Goal: Task Accomplishment & Management: Manage account settings

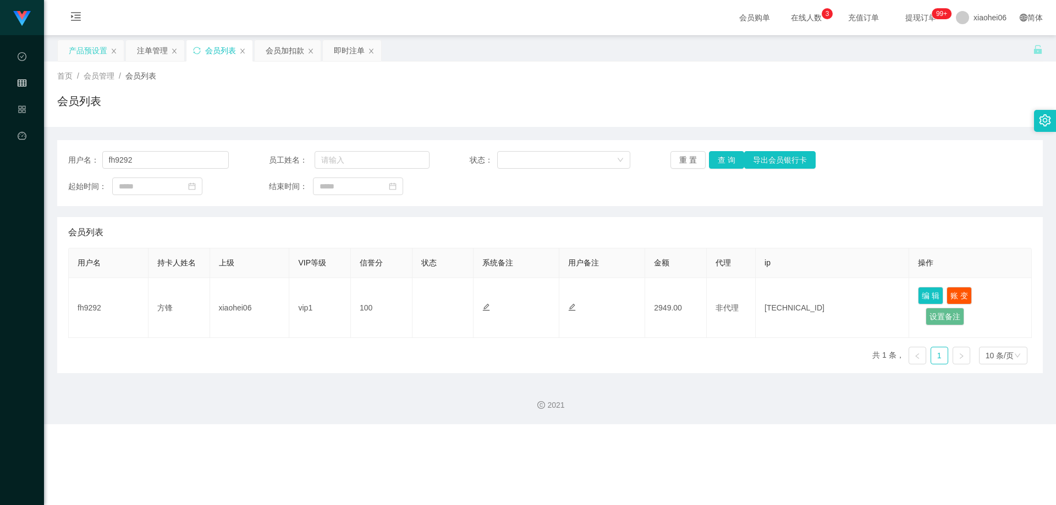
click at [92, 54] on div "产品预设置" at bounding box center [88, 50] width 39 height 21
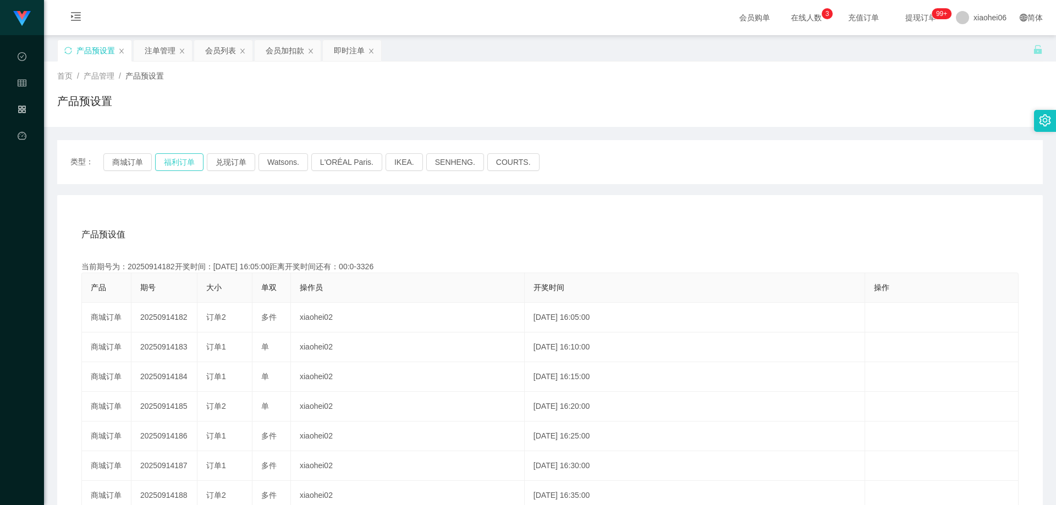
click at [177, 159] on button "福利订单" at bounding box center [179, 162] width 48 height 18
click at [250, 117] on div "产品预设置" at bounding box center [550, 105] width 986 height 25
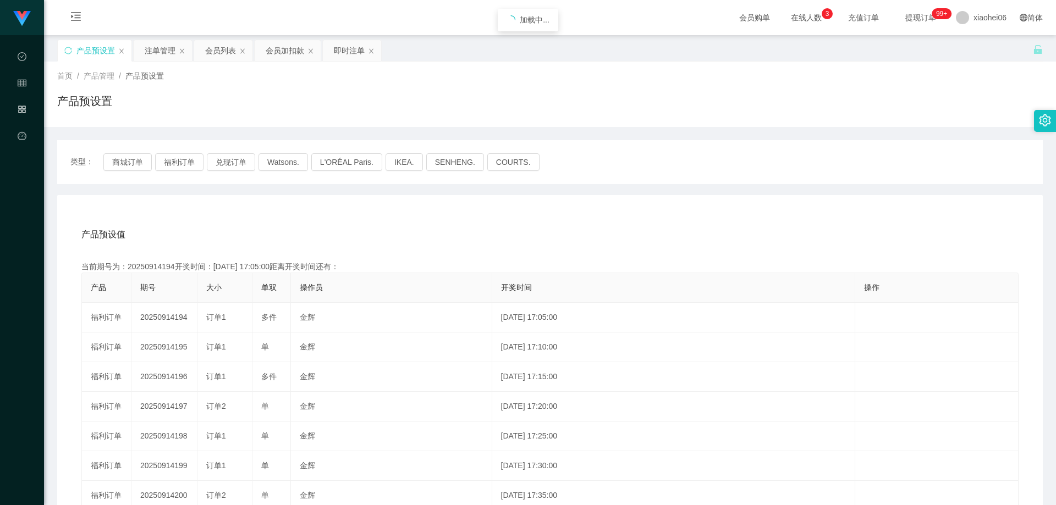
click at [276, 213] on div "产品预设值 添加期号 当前期号为：20250914194开奖时间：[DATE] 17:05:00距离开奖时间还有： 产品 期号 大小 单双 操作员 开奖时间 …" at bounding box center [550, 421] width 986 height 453
click at [283, 221] on div "产品预设值 添加期号" at bounding box center [549, 234] width 937 height 31
click at [150, 272] on div "当前期号为：20250914194开奖时间：[DATE] 17:05:00距离开奖时间还有：04:30" at bounding box center [549, 267] width 937 height 12
click at [155, 265] on div "当前期号为：20250914194开奖时间：[DATE] 17:05:00距离开奖时间还有：04:30" at bounding box center [549, 267] width 937 height 12
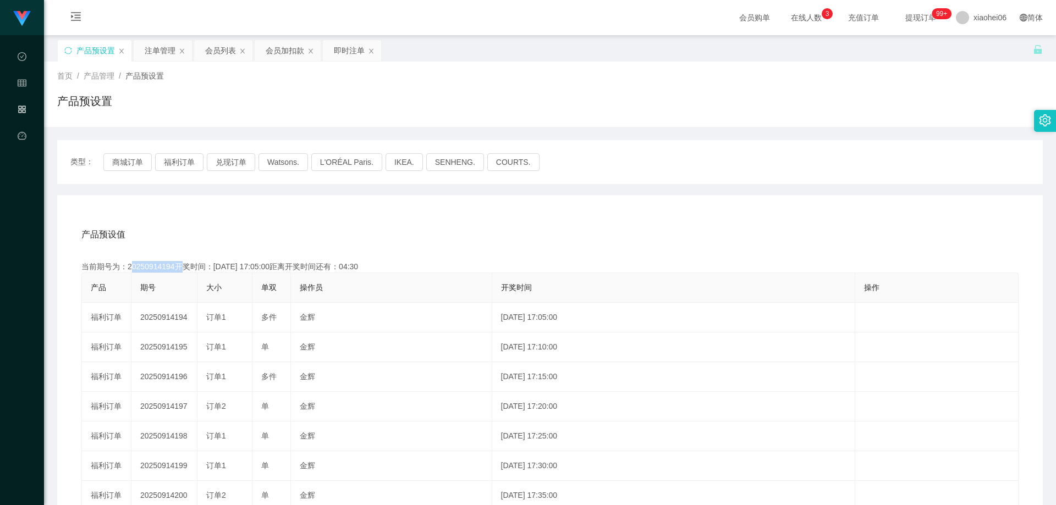
click at [155, 265] on div "当前期号为：20250914194开奖时间：[DATE] 17:05:00距离开奖时间还有：04:30" at bounding box center [549, 267] width 937 height 12
copy div "20250914194"
click at [422, 201] on div "产品预设值 添加期号 当前期号为：20250914194开奖时间：[DATE] 17:05:00距离开奖时间还有：01:19 产品 期号 大小 单双 操作员 …" at bounding box center [550, 421] width 986 height 453
drag, startPoint x: 607, startPoint y: 226, endPoint x: 662, endPoint y: 214, distance: 55.8
click at [610, 228] on div "产品预设值 添加期号" at bounding box center [549, 234] width 937 height 31
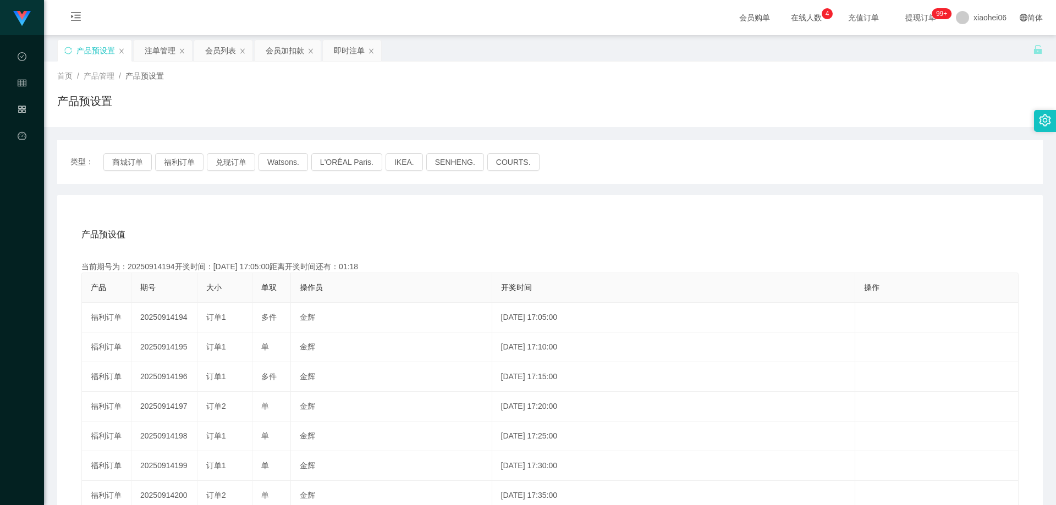
click at [826, 128] on div "类型： 商城订单 福利订单 兑现订单 Watsons. L'ORÉAL Paris. IKEA. [GEOGRAPHIC_DATA]. COURTS. 产品预…" at bounding box center [550, 387] width 986 height 521
click at [451, 231] on div "产品预设值 添加期号" at bounding box center [549, 234] width 937 height 31
drag, startPoint x: 153, startPoint y: 53, endPoint x: 178, endPoint y: 56, distance: 25.0
click at [153, 53] on div "注单管理" at bounding box center [160, 50] width 31 height 21
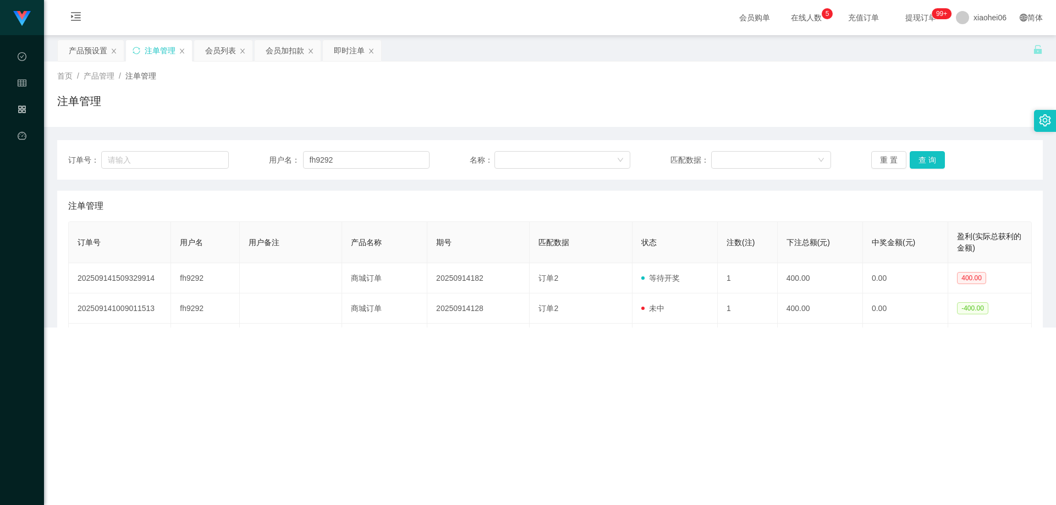
click at [206, 53] on div "会员列表" at bounding box center [220, 50] width 31 height 21
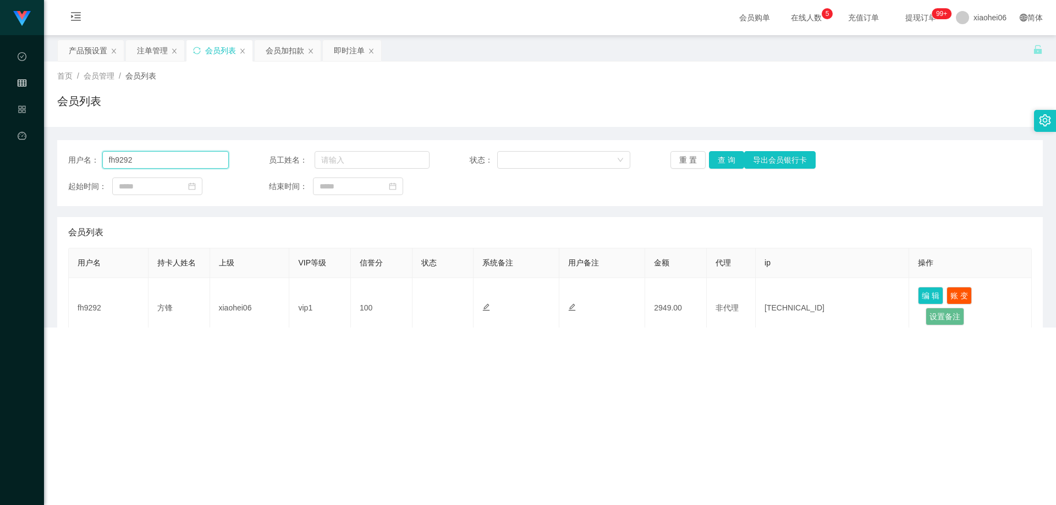
click at [188, 161] on input "fh9292" at bounding box center [165, 160] width 127 height 18
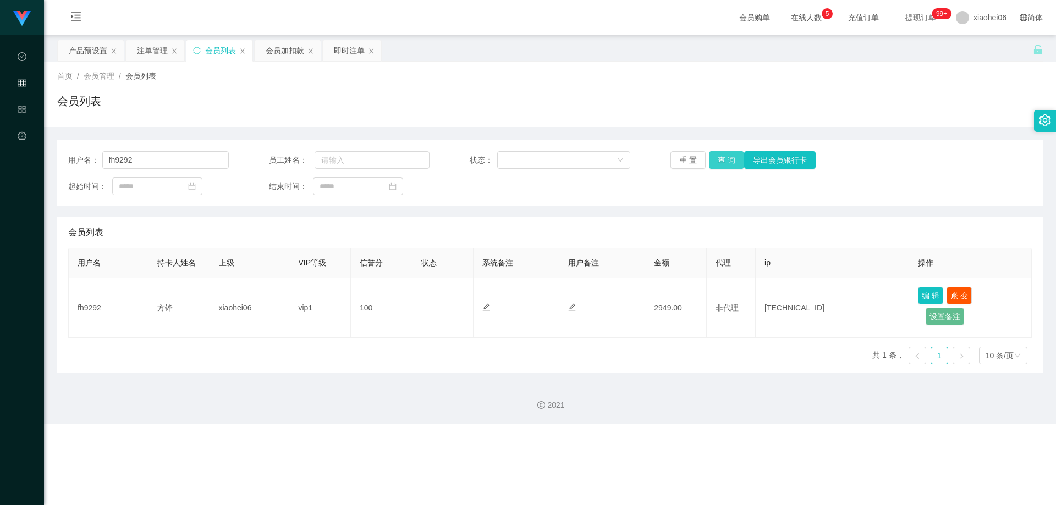
drag, startPoint x: 723, startPoint y: 157, endPoint x: 709, endPoint y: 157, distance: 13.8
click at [723, 158] on button "查 询" at bounding box center [726, 160] width 35 height 18
drag, startPoint x: 553, startPoint y: 118, endPoint x: 306, endPoint y: 91, distance: 249.0
click at [553, 118] on div "首页 / 会员管理 / 会员列表 / 会员列表" at bounding box center [550, 94] width 1012 height 65
click at [279, 50] on div "会员加扣款" at bounding box center [285, 50] width 39 height 21
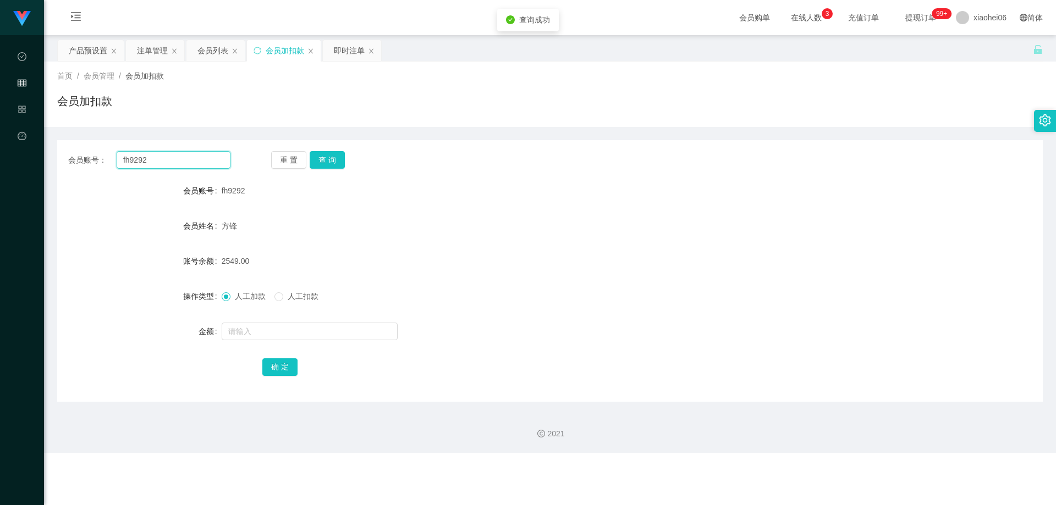
click at [188, 159] on input "fh9292" at bounding box center [174, 160] width 114 height 18
click at [330, 160] on button "查 询" at bounding box center [327, 160] width 35 height 18
click at [339, 212] on form "会员账号 fh9292 会员姓名 [PERSON_NAME] 账号余额 2549.00 操作类型 人工加款 人工扣款 金额 确 定" at bounding box center [550, 279] width 986 height 198
click at [287, 330] on input "text" at bounding box center [310, 332] width 176 height 18
type input "3500"
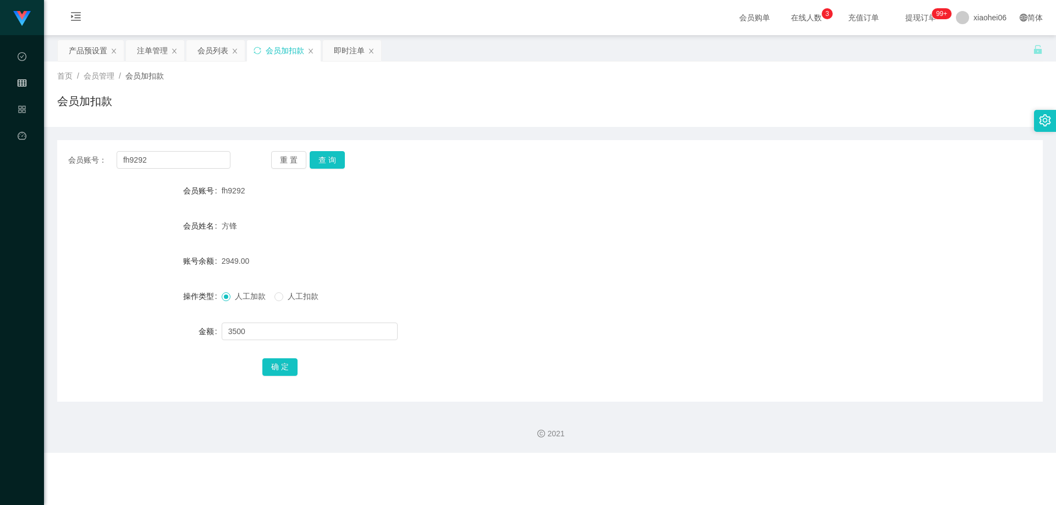
click at [356, 373] on div "确 定" at bounding box center [549, 367] width 575 height 22
click at [285, 369] on button "确 定" at bounding box center [279, 368] width 35 height 18
click at [559, 369] on div "确 定" at bounding box center [549, 367] width 575 height 22
click at [560, 337] on div at bounding box center [509, 332] width 575 height 22
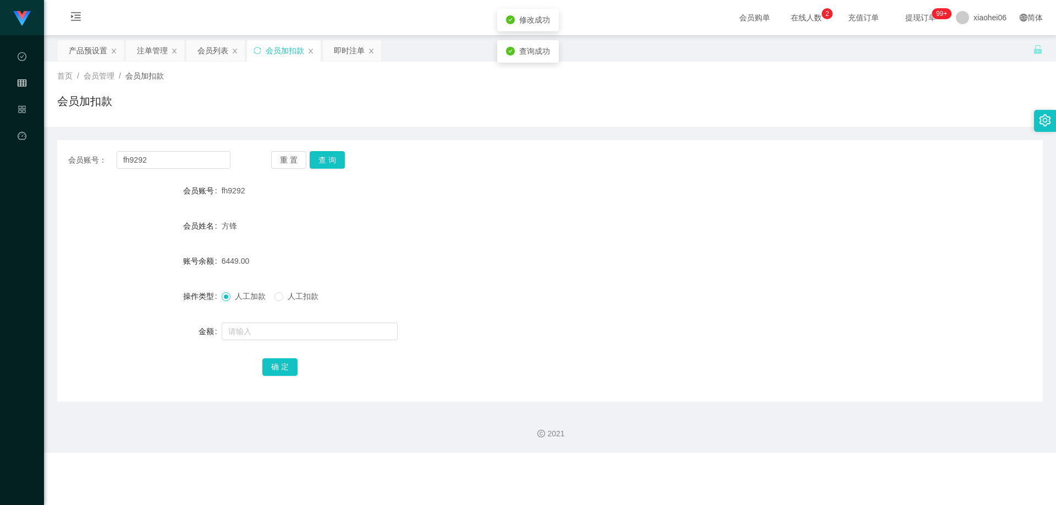
click at [552, 322] on div at bounding box center [509, 332] width 575 height 22
click at [520, 268] on div "6449.00" at bounding box center [509, 261] width 575 height 22
click at [362, 204] on form "会员账号 fh9292 会员姓名 [PERSON_NAME] 账号余额 6449.00 操作类型 人工加款 人工扣款 金额 确 定" at bounding box center [550, 279] width 986 height 198
click at [74, 50] on div "产品预设置" at bounding box center [88, 50] width 39 height 21
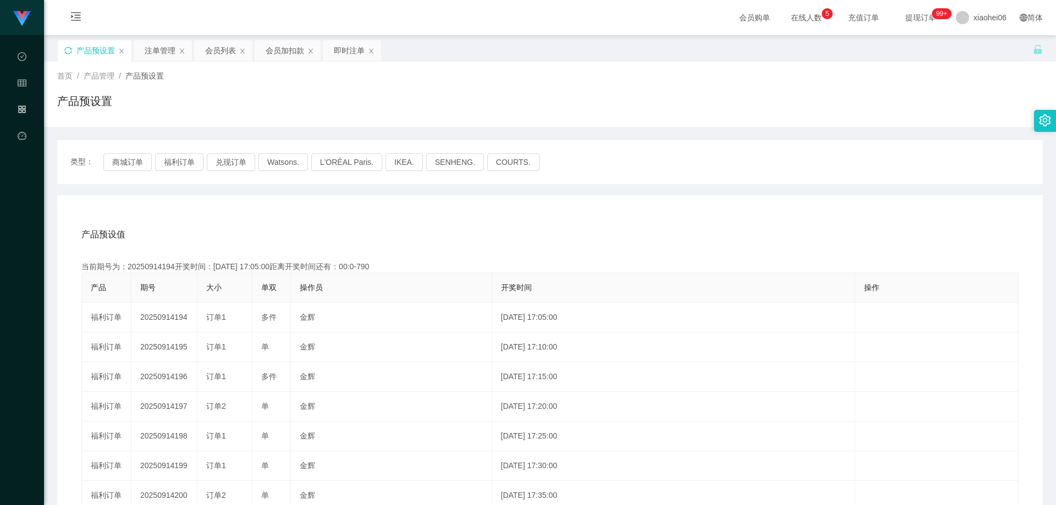
click at [69, 52] on icon "图标: sync" at bounding box center [68, 51] width 8 height 8
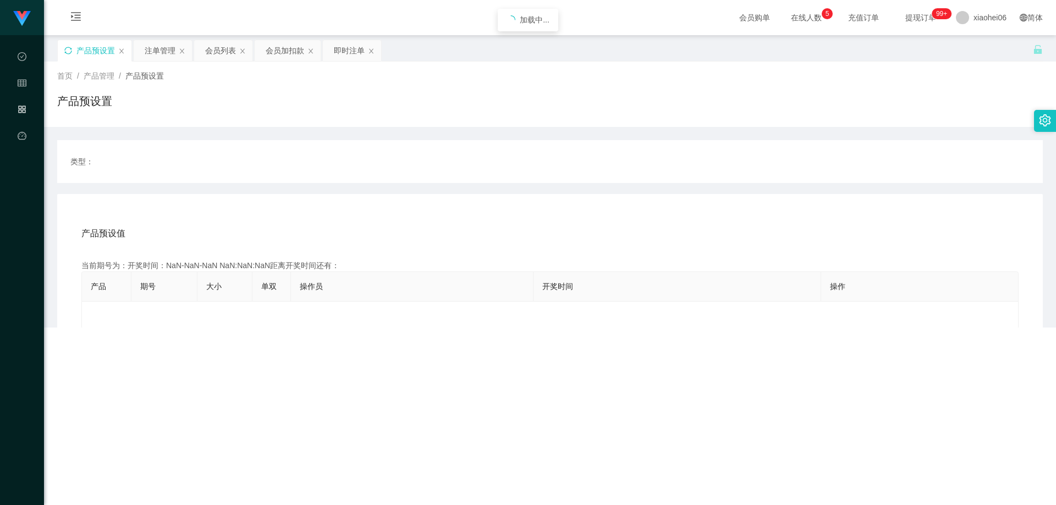
click at [315, 107] on div "产品预设置" at bounding box center [550, 105] width 986 height 25
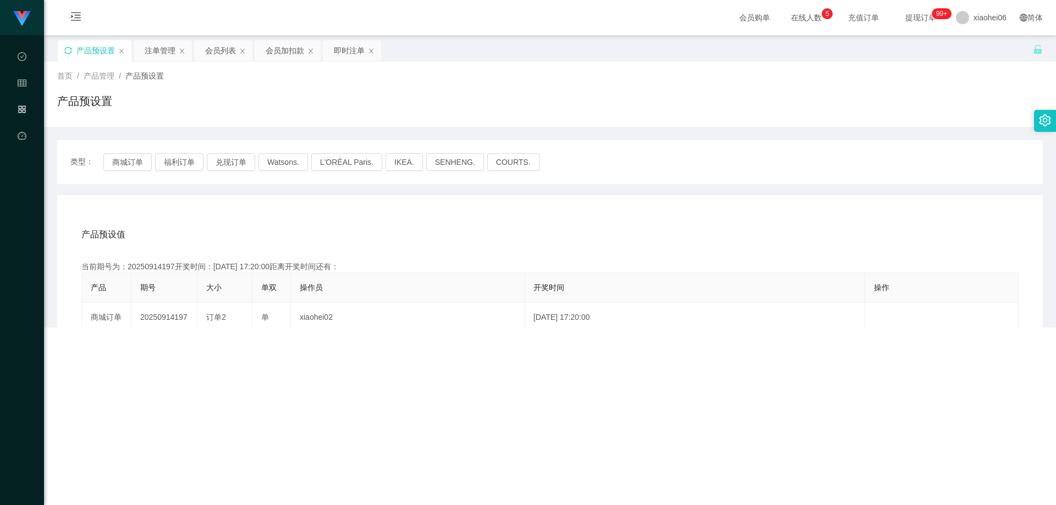
click at [301, 123] on div "首页 / 产品管理 / 产品预设置 / 产品预设置" at bounding box center [550, 94] width 1012 height 65
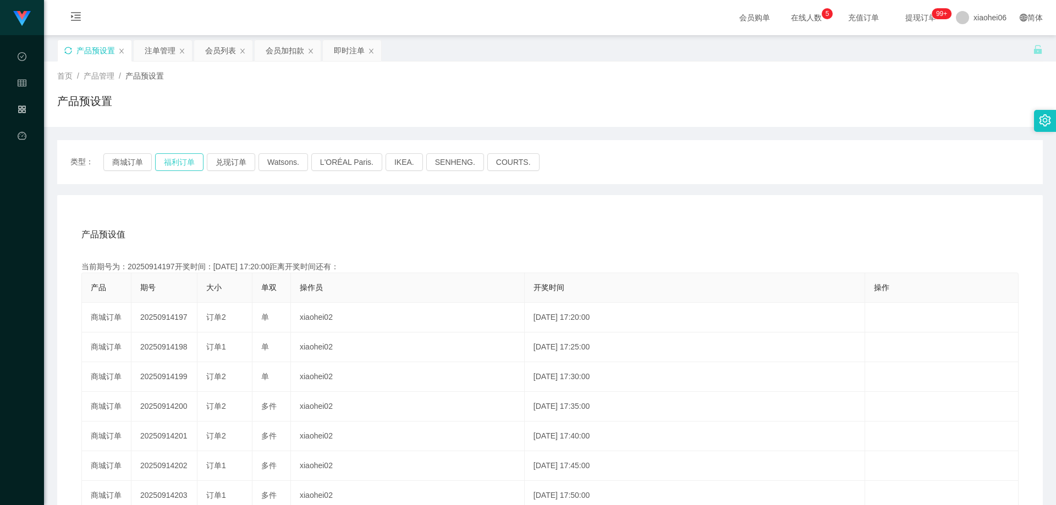
click at [178, 163] on button "福利订单" at bounding box center [179, 162] width 48 height 18
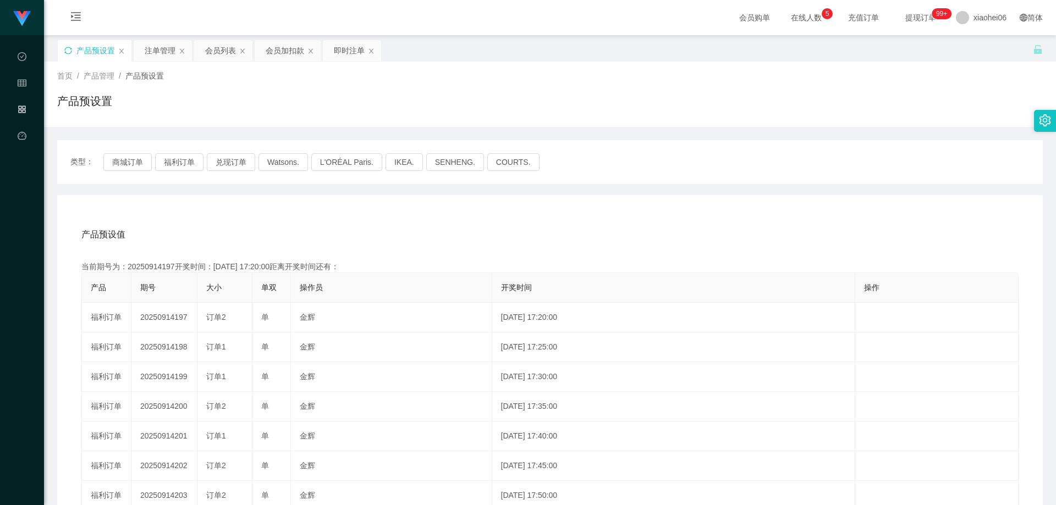
drag, startPoint x: 294, startPoint y: 215, endPoint x: 291, endPoint y: 221, distance: 7.4
click at [294, 215] on div "产品预设值 添加期号 当前期号为：20250914197开奖时间：[DATE] 17:20:00距离开奖时间还有： 产品 期号 大小 单双 操作员 开奖时间 …" at bounding box center [550, 421] width 986 height 453
click at [303, 222] on div "产品预设值 添加期号" at bounding box center [549, 234] width 937 height 31
click at [296, 228] on div "产品预设值 添加期号" at bounding box center [549, 234] width 937 height 31
click at [287, 236] on div "产品预设值 添加期号" at bounding box center [549, 234] width 937 height 31
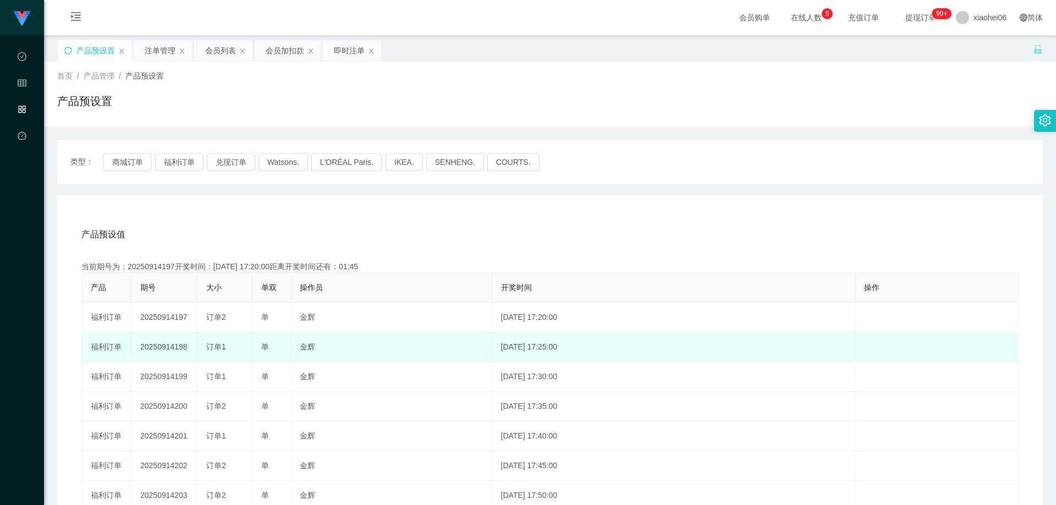
click at [169, 346] on td "20250914198" at bounding box center [164, 348] width 66 height 30
drag, startPoint x: 169, startPoint y: 346, endPoint x: 205, endPoint y: 340, distance: 36.3
click at [169, 346] on td "20250914198" at bounding box center [164, 348] width 66 height 30
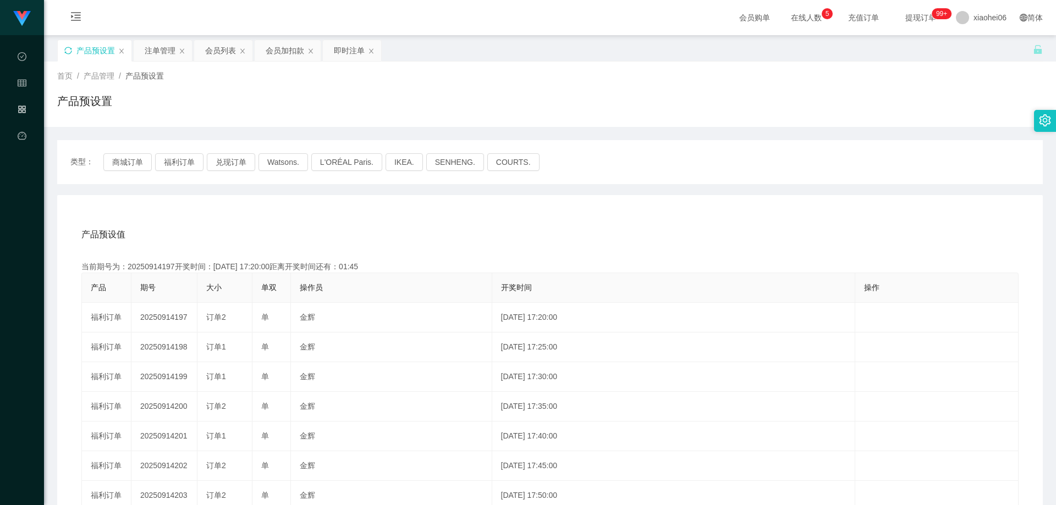
copy td "20250914198"
click at [327, 277] on th "操作员" at bounding box center [391, 288] width 201 height 30
click at [301, 215] on div "产品预设值 添加期号 当前期号为：20250914197开奖时间：[DATE] 17:20:00距离开奖时间还有：00:0-267 产品 期号 大小 单双 操…" at bounding box center [550, 421] width 986 height 453
click at [137, 163] on button "商城订单" at bounding box center [127, 162] width 48 height 18
click at [257, 228] on div "产品预设值 添加期号" at bounding box center [549, 234] width 937 height 31
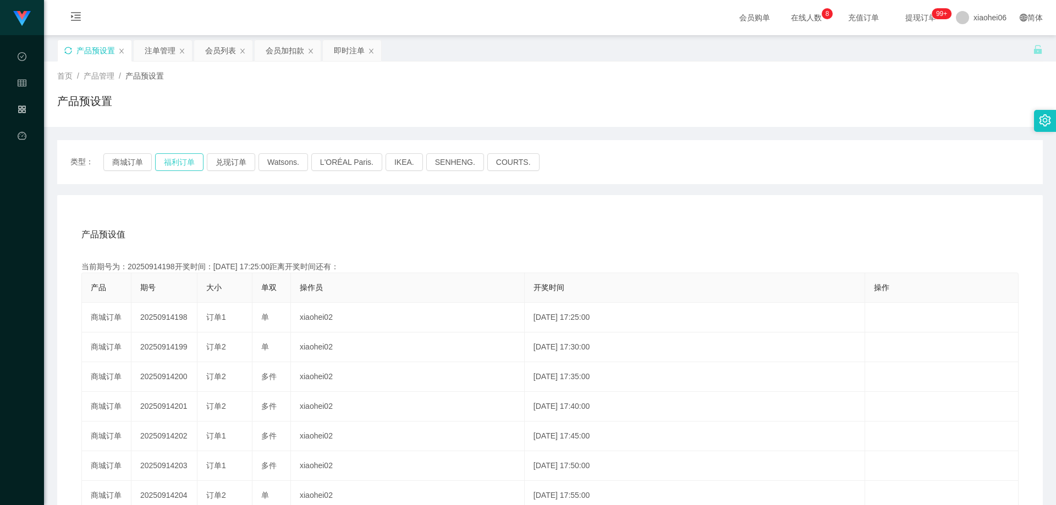
click at [174, 165] on button "福利订单" at bounding box center [179, 162] width 48 height 18
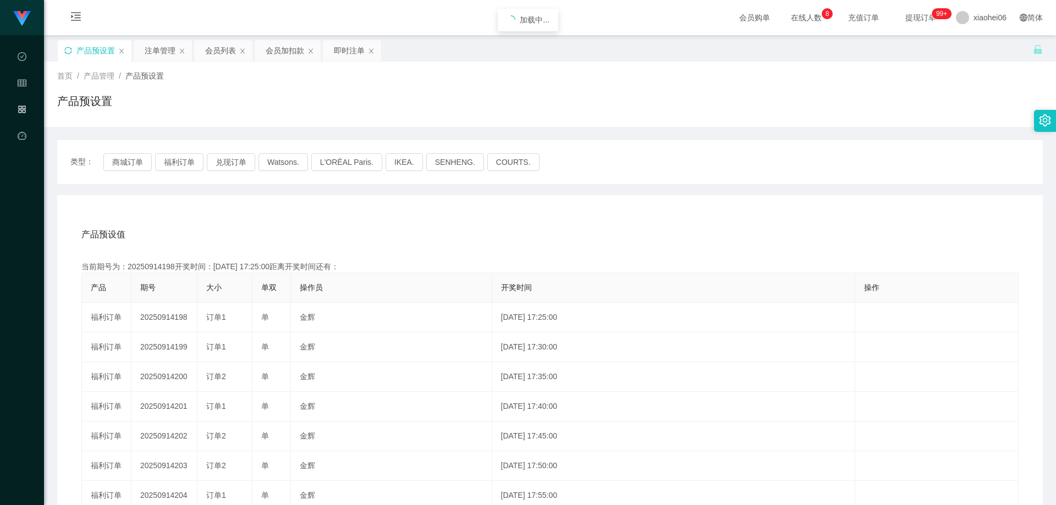
click at [256, 210] on div "产品预设值 添加期号 当前期号为：20250914198开奖时间：[DATE] 17:25:00距离开奖时间还有： 产品 期号 大小 单双 操作员 开奖时间 …" at bounding box center [550, 421] width 986 height 453
click at [274, 230] on div "产品预设值 添加期号" at bounding box center [549, 234] width 937 height 31
click at [266, 231] on div "产品预设值 添加期号" at bounding box center [549, 234] width 937 height 31
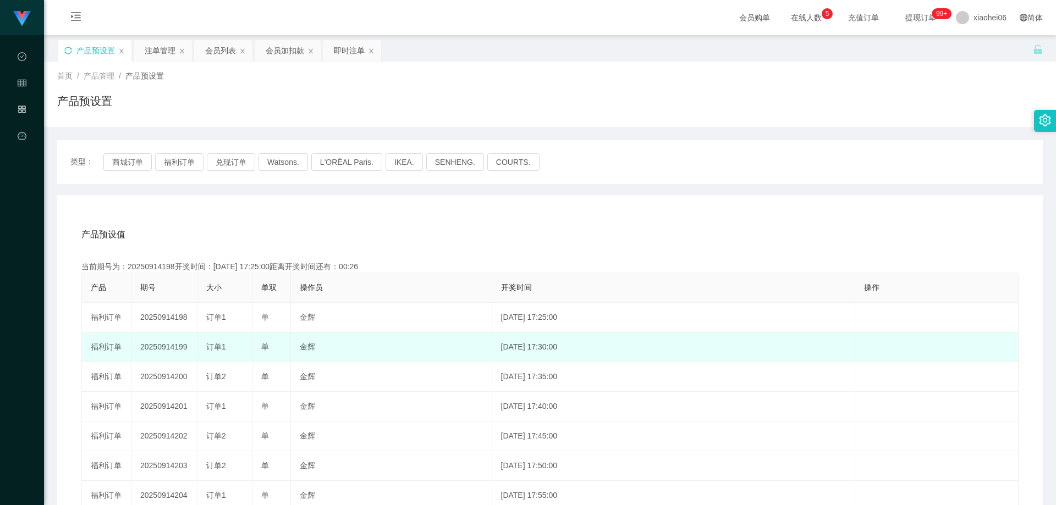
click at [174, 346] on td "20250914199" at bounding box center [164, 348] width 66 height 30
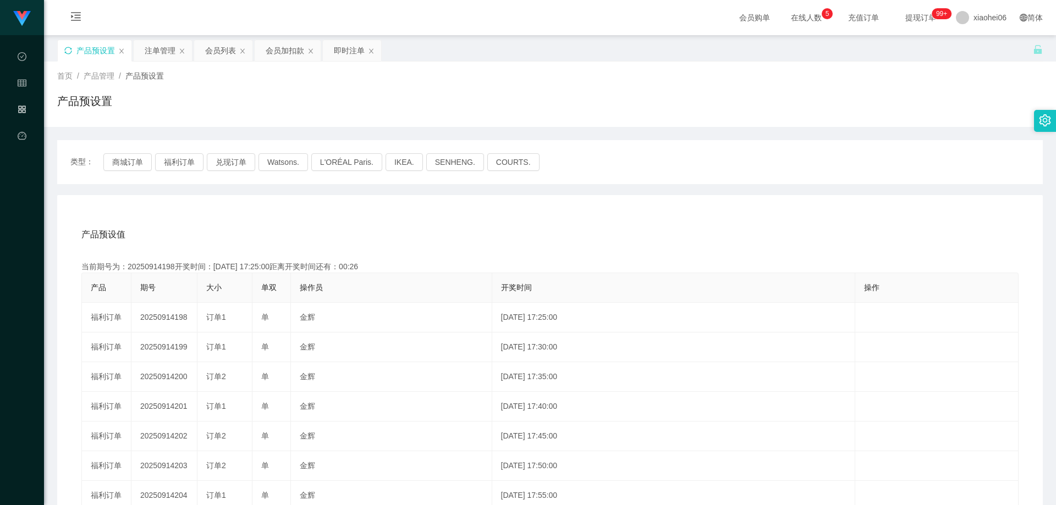
copy td "20250914199"
drag, startPoint x: 447, startPoint y: 243, endPoint x: 496, endPoint y: 227, distance: 52.0
click at [447, 243] on div "产品预设值 添加期号" at bounding box center [549, 234] width 937 height 31
click at [424, 214] on div "产品预设值 添加期号 当前期号为：20250914198开奖时间：[DATE] 17:25:00距离开奖时间还有：00:0-86 产品 期号 大小 单双 操作…" at bounding box center [550, 421] width 986 height 453
click at [167, 49] on div "注单管理" at bounding box center [160, 50] width 31 height 21
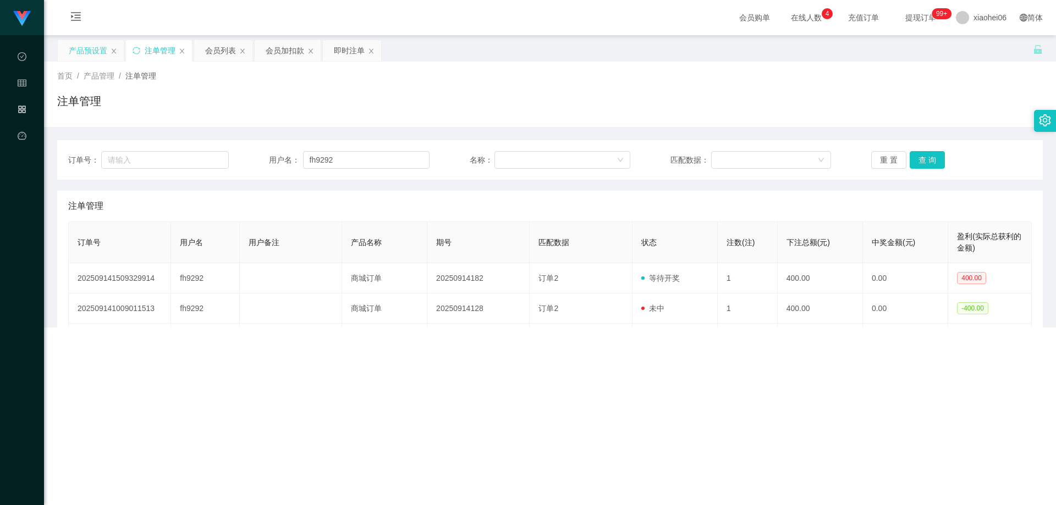
click at [623, 105] on div "注单管理" at bounding box center [550, 105] width 986 height 25
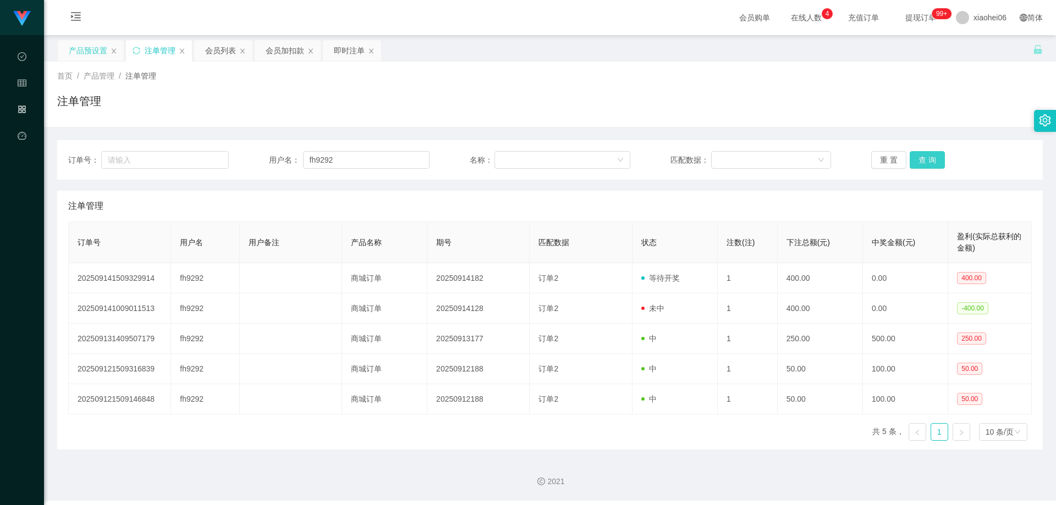
click at [931, 162] on button "查 询" at bounding box center [927, 160] width 35 height 18
click at [930, 162] on button "查 询" at bounding box center [927, 160] width 35 height 18
click at [933, 114] on div "注单管理" at bounding box center [550, 105] width 986 height 25
click at [916, 162] on button "查 询" at bounding box center [927, 160] width 35 height 18
click at [914, 158] on button "查 询" at bounding box center [927, 160] width 35 height 18
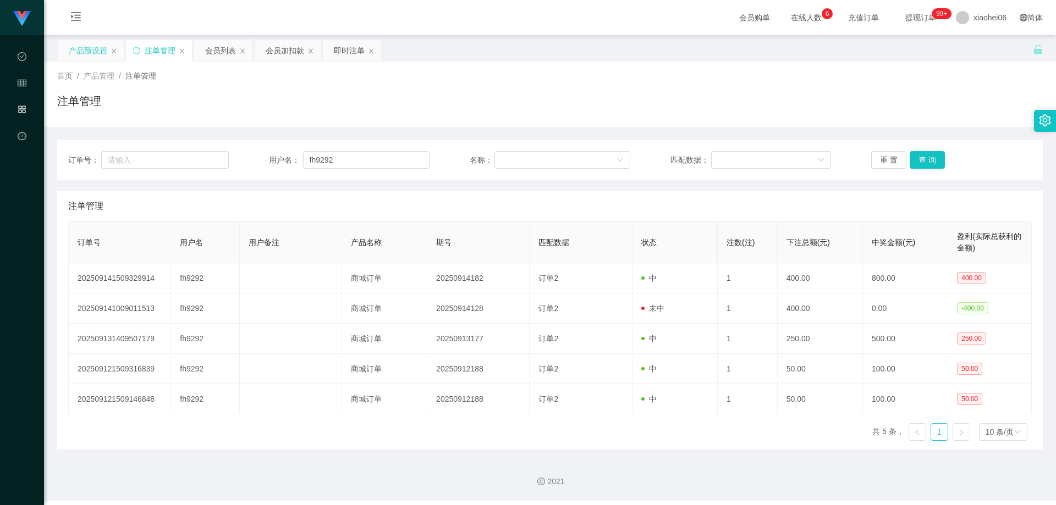
drag, startPoint x: 77, startPoint y: 52, endPoint x: 110, endPoint y: 58, distance: 33.7
click at [78, 52] on div "产品预设置" at bounding box center [88, 50] width 39 height 21
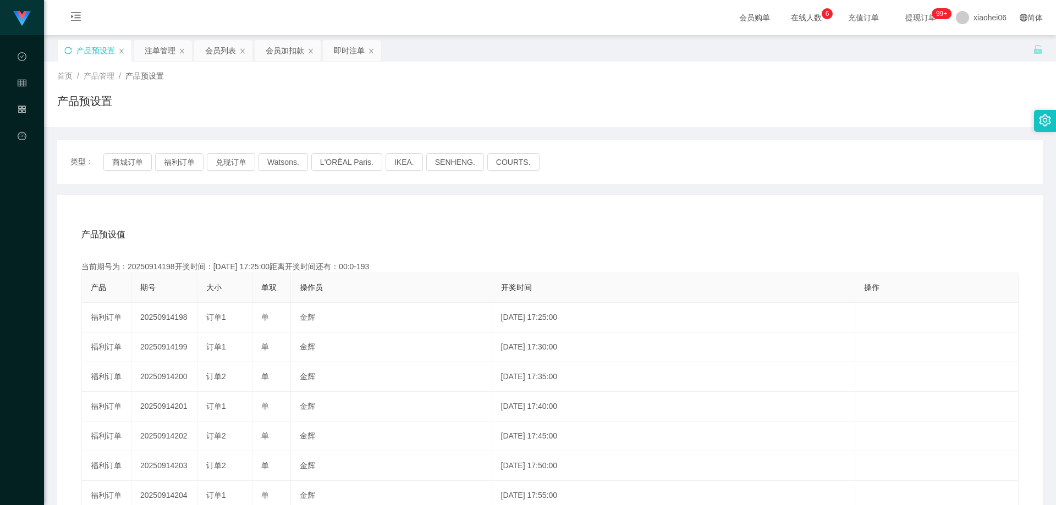
drag, startPoint x: 650, startPoint y: 211, endPoint x: 570, endPoint y: 214, distance: 79.8
click at [649, 211] on div "产品预设值 添加期号 当前期号为：20250914198开奖时间：[DATE] 17:25:00距离开奖时间还有：00:0-193 产品 期号 大小 单双 操…" at bounding box center [550, 421] width 986 height 453
click at [185, 165] on button "福利订单" at bounding box center [179, 162] width 48 height 18
click at [310, 209] on div "产品预设值 添加期号 当前期号为：20250914198开奖时间：[DATE] 17:25:00距离开奖时间还有：00:0-194 产品 期号 大小 单双 操…" at bounding box center [550, 421] width 986 height 453
click at [277, 126] on div "首页 / 产品管理 / 产品预设置 / 产品预设置" at bounding box center [550, 94] width 1012 height 65
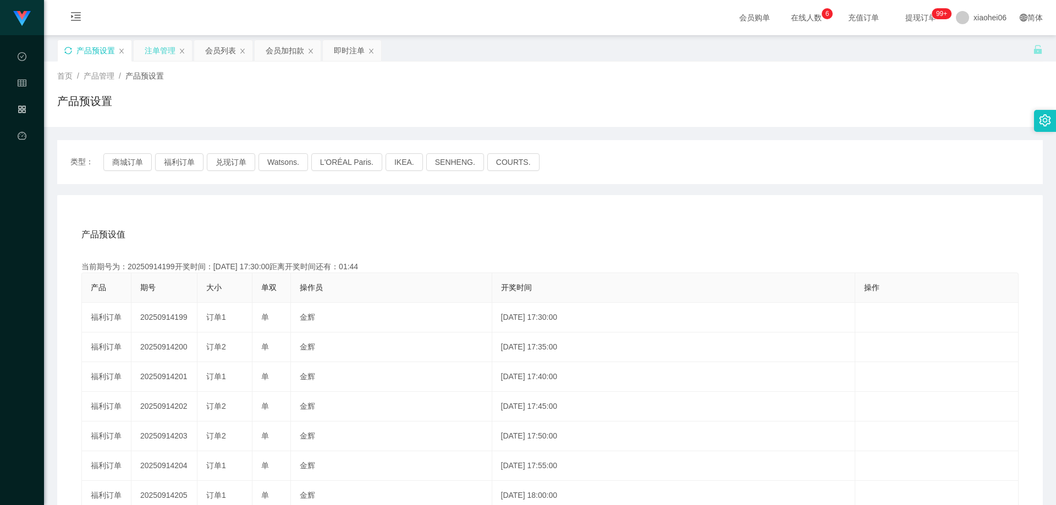
click at [166, 51] on div "注单管理" at bounding box center [160, 50] width 31 height 21
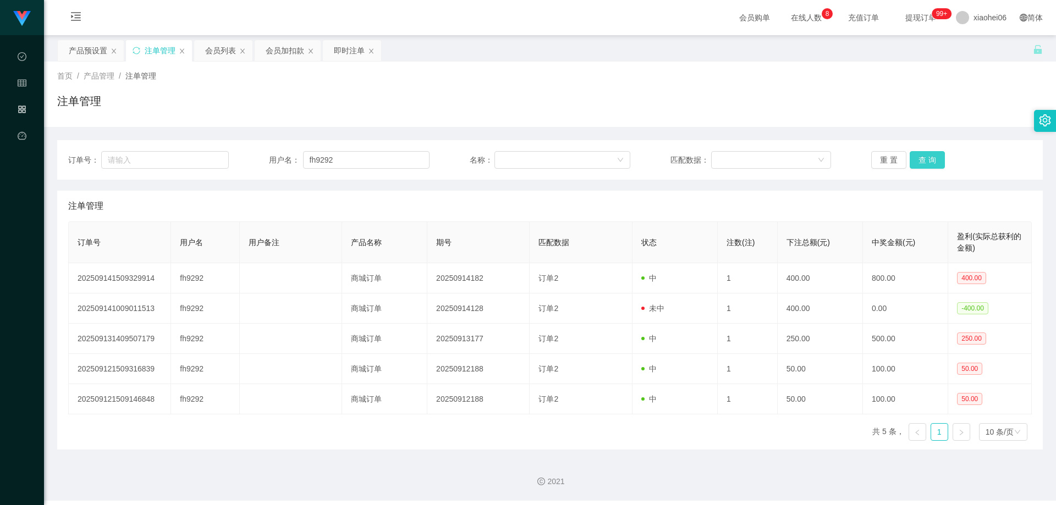
click at [919, 160] on button "查 询" at bounding box center [927, 160] width 35 height 18
click at [921, 163] on button "查 询" at bounding box center [927, 160] width 35 height 18
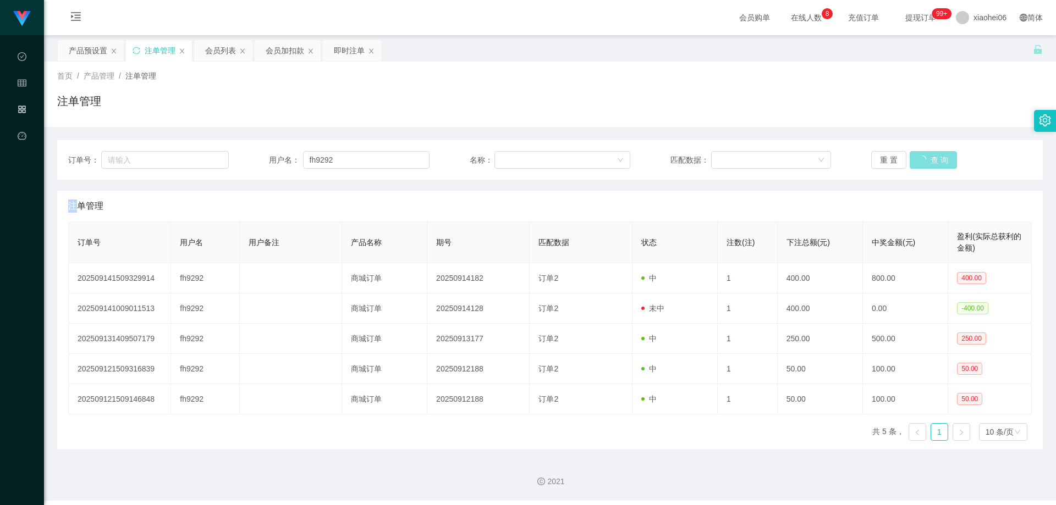
click at [921, 163] on div "重 置 查 询" at bounding box center [951, 160] width 161 height 18
click at [921, 163] on button "查 询" at bounding box center [927, 160] width 35 height 18
click at [921, 163] on div "重 置 查 询" at bounding box center [951, 160] width 161 height 18
click at [921, 163] on button "查 询" at bounding box center [927, 160] width 35 height 18
click at [921, 162] on button "查 询" at bounding box center [927, 160] width 35 height 18
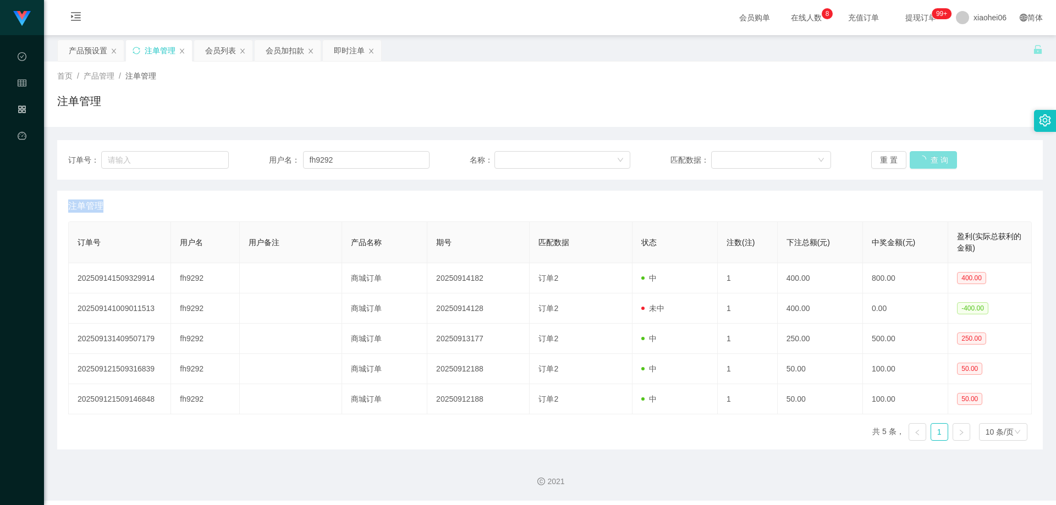
click at [921, 162] on button "查 询" at bounding box center [933, 160] width 47 height 18
click at [921, 162] on button "查 询" at bounding box center [927, 160] width 35 height 18
click at [921, 162] on button "查 询" at bounding box center [933, 160] width 47 height 18
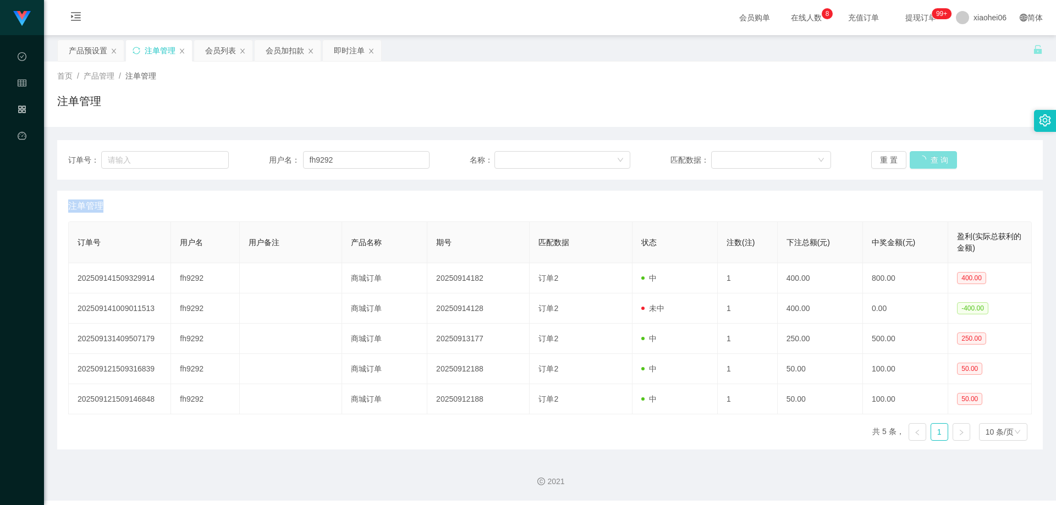
click at [921, 162] on button "查 询" at bounding box center [933, 160] width 47 height 18
click at [921, 162] on button "查 询" at bounding box center [927, 160] width 35 height 18
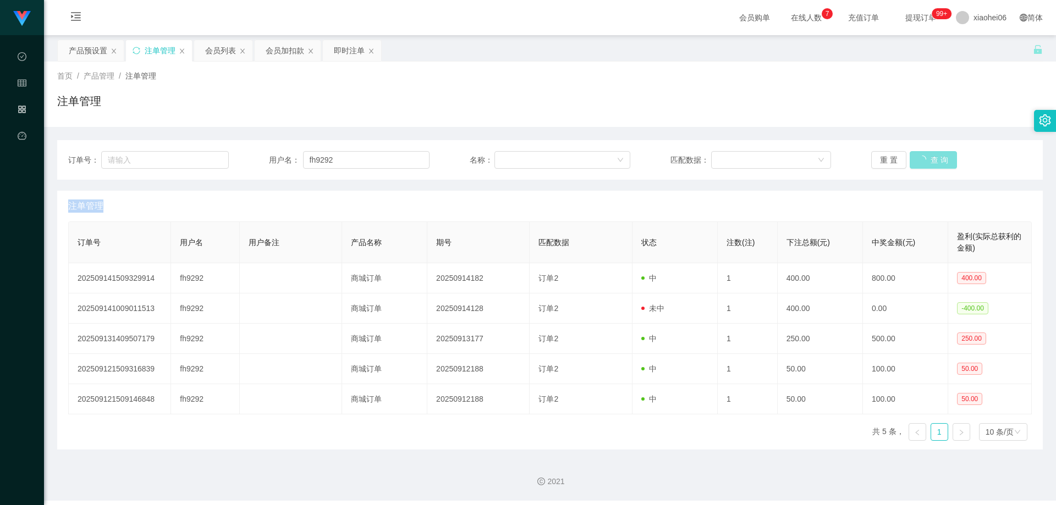
click at [921, 162] on button "查 询" at bounding box center [933, 160] width 47 height 18
click at [921, 162] on button "查 询" at bounding box center [927, 160] width 35 height 18
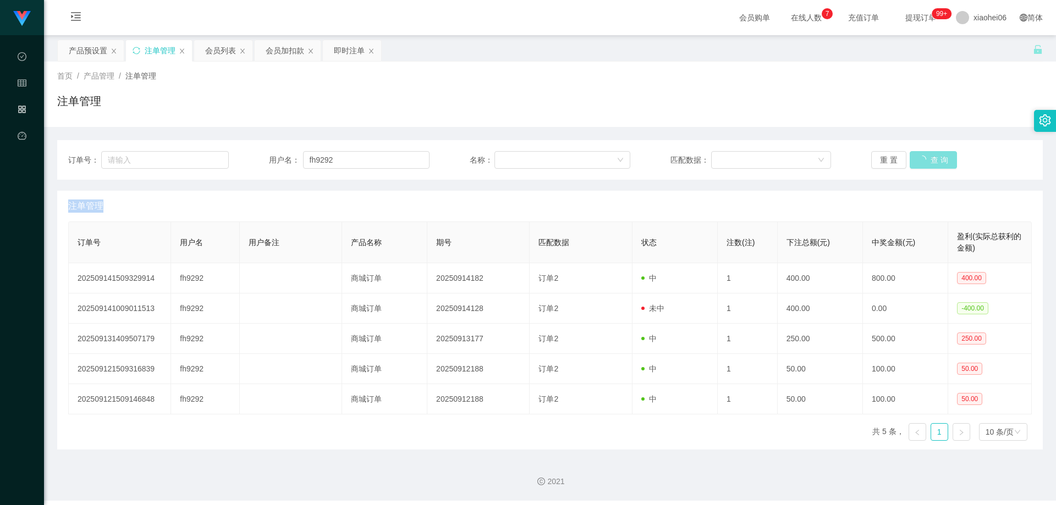
click at [921, 162] on button "查 询" at bounding box center [933, 160] width 47 height 18
click at [921, 162] on button "查 询" at bounding box center [927, 160] width 35 height 18
click at [921, 162] on button "查 询" at bounding box center [933, 160] width 47 height 18
click at [921, 162] on button "查 询" at bounding box center [927, 160] width 35 height 18
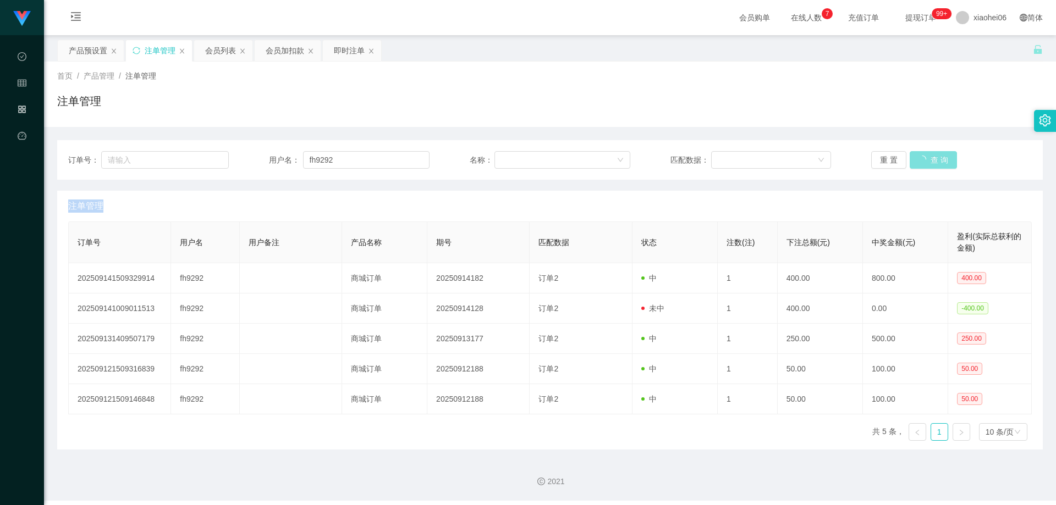
click at [921, 162] on button "查 询" at bounding box center [933, 160] width 47 height 18
click at [921, 162] on button "查 询" at bounding box center [927, 160] width 35 height 18
click at [921, 162] on button "查 询" at bounding box center [933, 160] width 47 height 18
click at [922, 160] on button "查 询" at bounding box center [927, 160] width 35 height 18
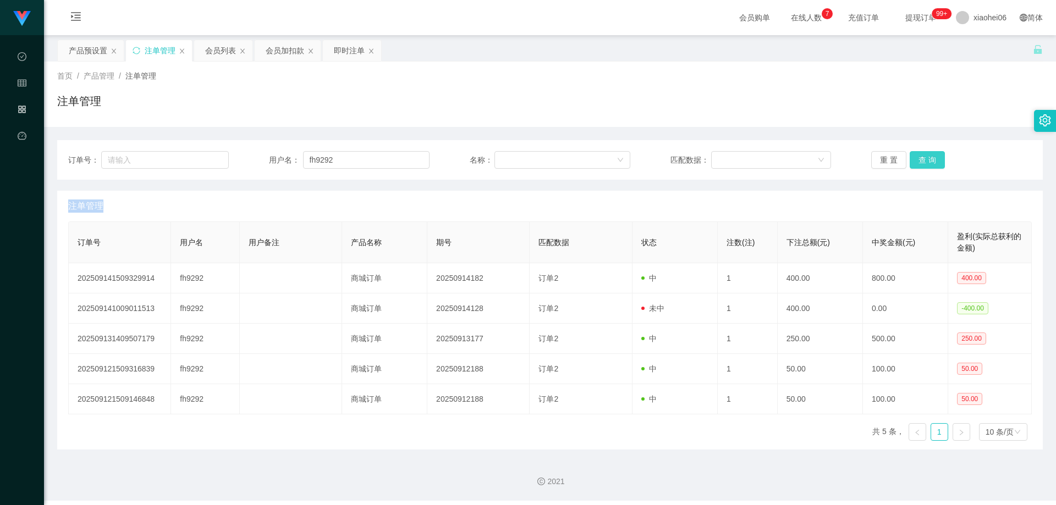
click at [922, 160] on button "查 询" at bounding box center [927, 160] width 35 height 18
click at [922, 160] on button "查 询" at bounding box center [933, 160] width 47 height 18
click at [922, 160] on button "查 询" at bounding box center [927, 160] width 35 height 18
click at [922, 160] on button "查 询" at bounding box center [933, 160] width 47 height 18
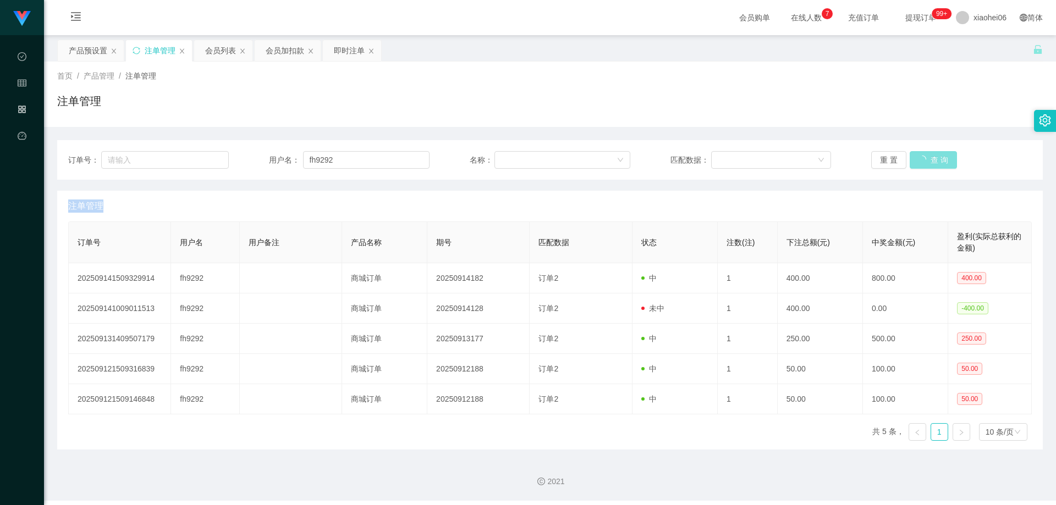
click at [922, 160] on button "查 询" at bounding box center [933, 160] width 47 height 18
click at [922, 160] on button "查 询" at bounding box center [927, 160] width 35 height 18
click at [922, 160] on button "查 询" at bounding box center [933, 160] width 47 height 18
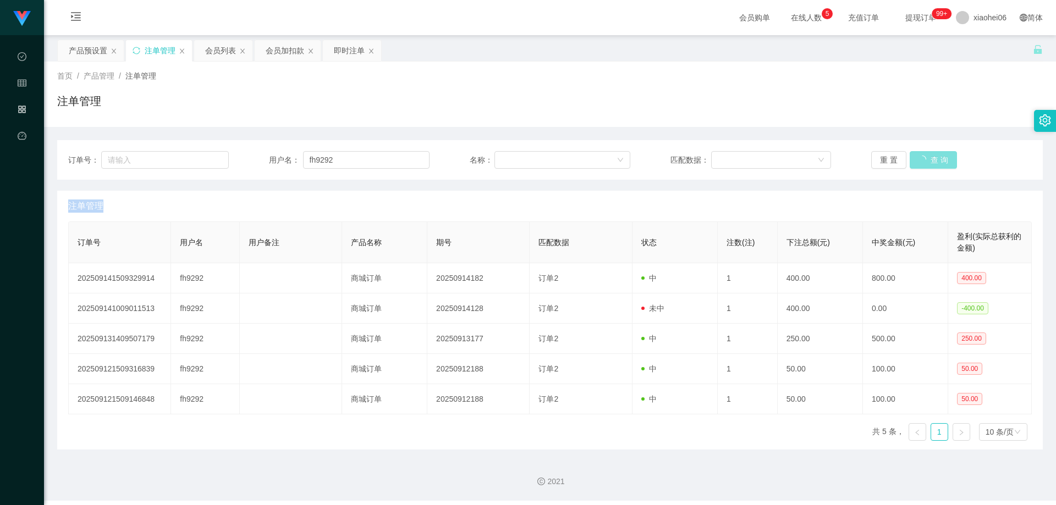
click at [922, 160] on div "重 置 查 询" at bounding box center [951, 160] width 161 height 18
click at [922, 160] on button "查 询" at bounding box center [927, 160] width 35 height 18
click at [922, 160] on button "查 询" at bounding box center [933, 160] width 47 height 18
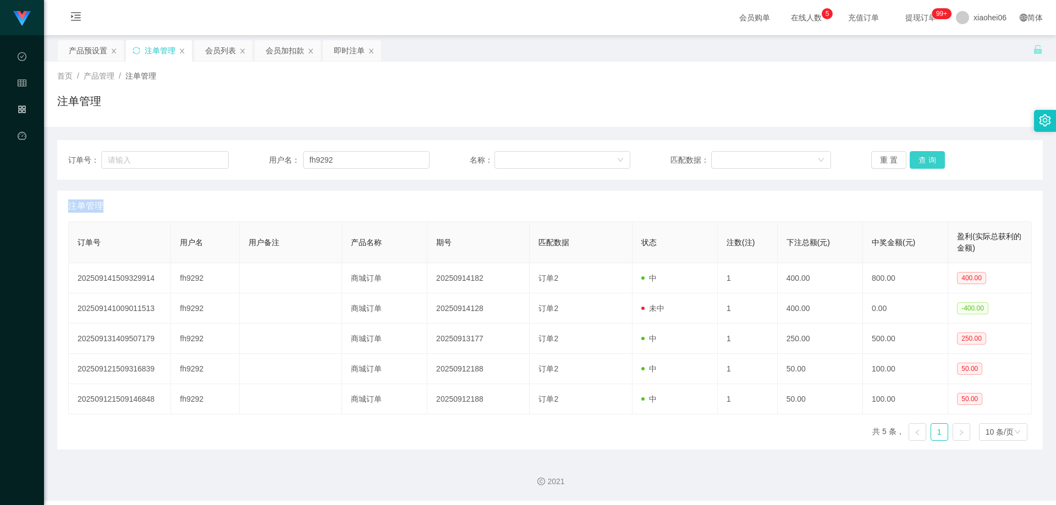
click at [922, 160] on button "查 询" at bounding box center [927, 160] width 35 height 18
click at [922, 160] on div "重 置 查 询" at bounding box center [951, 160] width 161 height 18
click at [922, 160] on button "查 询" at bounding box center [927, 160] width 35 height 18
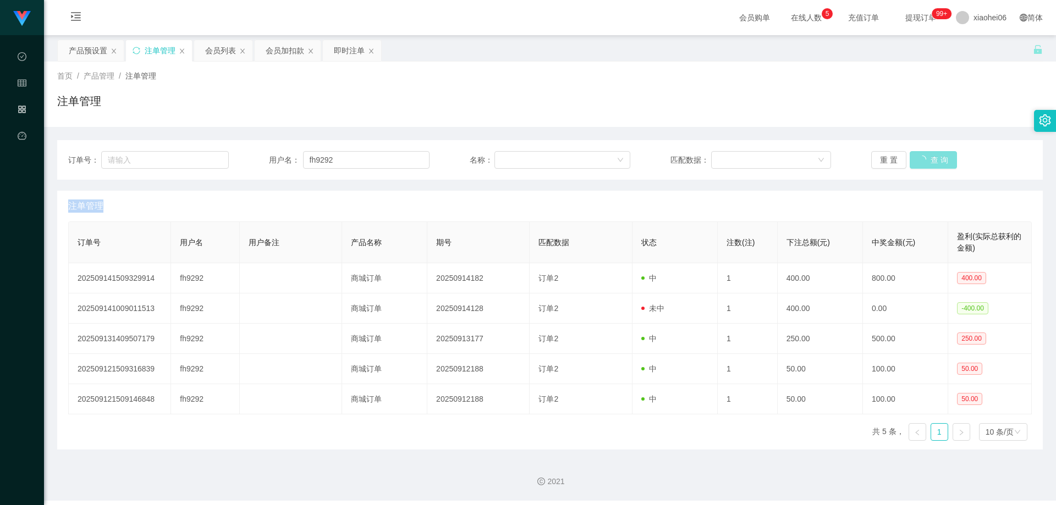
click at [922, 160] on div "重 置 查 询" at bounding box center [951, 160] width 161 height 18
click at [922, 160] on button "查 询" at bounding box center [927, 160] width 35 height 18
click at [922, 160] on div "重 置 查 询" at bounding box center [951, 160] width 161 height 18
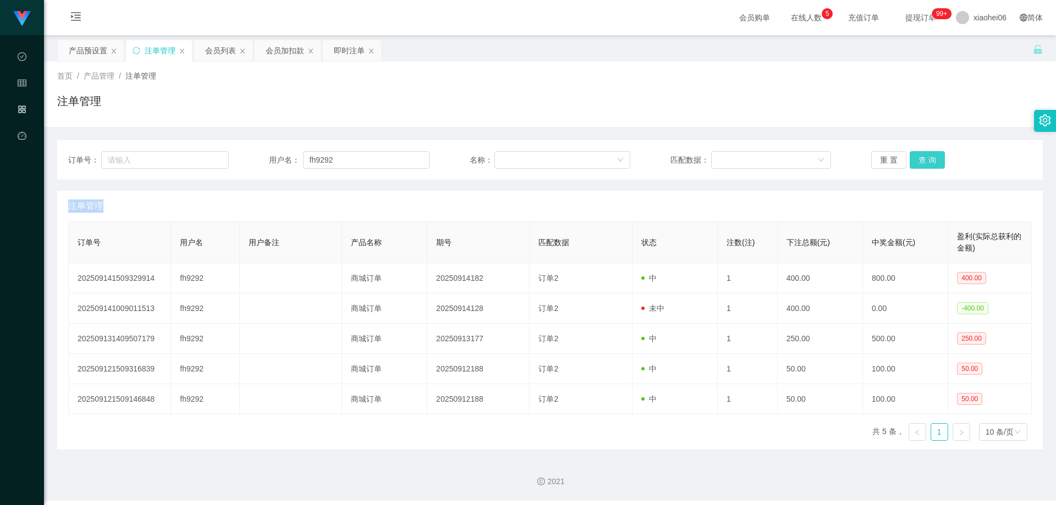
click at [922, 160] on button "查 询" at bounding box center [927, 160] width 35 height 18
click at [922, 160] on button "查 询" at bounding box center [933, 160] width 47 height 18
click at [922, 160] on button "查 询" at bounding box center [927, 160] width 35 height 18
click at [922, 160] on div "重 置 查 询" at bounding box center [951, 160] width 161 height 18
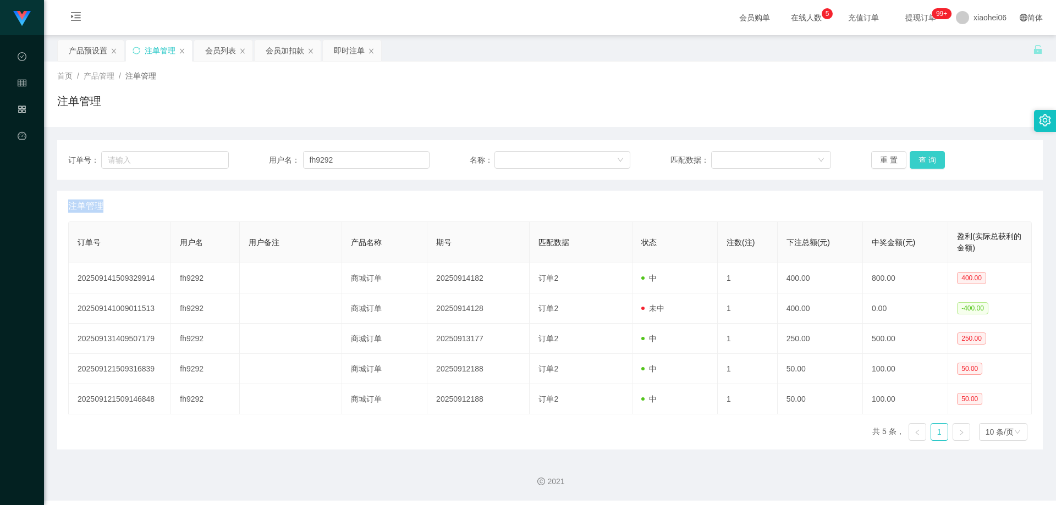
click at [922, 160] on button "查 询" at bounding box center [927, 160] width 35 height 18
click at [922, 160] on div "重 置 查 询" at bounding box center [951, 160] width 161 height 18
click at [922, 160] on button "查 询" at bounding box center [927, 160] width 35 height 18
click at [922, 160] on button "查 询" at bounding box center [933, 160] width 47 height 18
click at [922, 160] on div "重 置 查 询" at bounding box center [951, 160] width 161 height 18
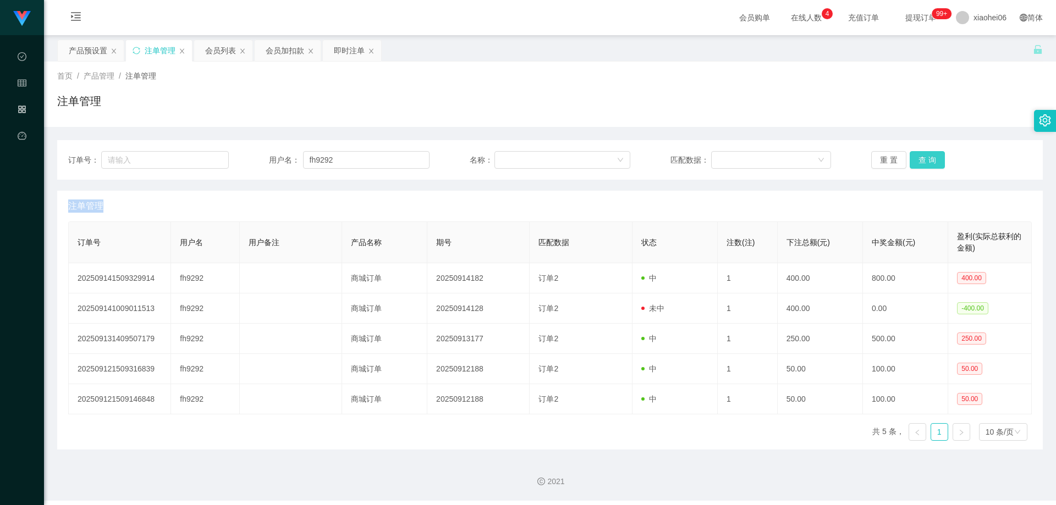
click at [922, 160] on button "查 询" at bounding box center [927, 160] width 35 height 18
click at [922, 160] on div "重 置 查 询" at bounding box center [951, 160] width 161 height 18
click at [922, 160] on button "查 询" at bounding box center [927, 160] width 35 height 18
click at [922, 160] on button "查 询" at bounding box center [933, 160] width 47 height 18
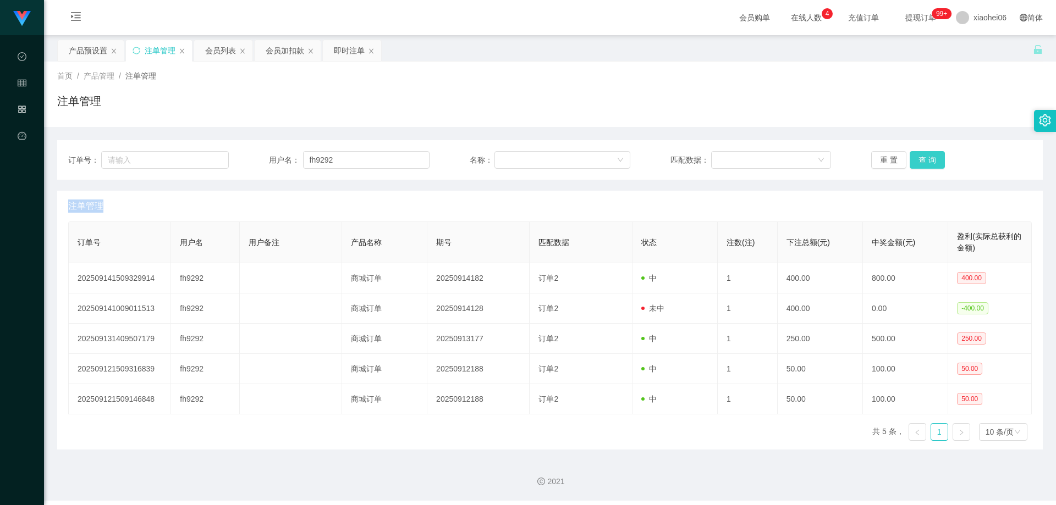
click at [922, 160] on button "查 询" at bounding box center [927, 160] width 35 height 18
click at [922, 160] on button "查 询" at bounding box center [933, 160] width 47 height 18
click at [922, 160] on div "重 置 查 询" at bounding box center [951, 160] width 161 height 18
click at [922, 160] on button "查 询" at bounding box center [927, 160] width 35 height 18
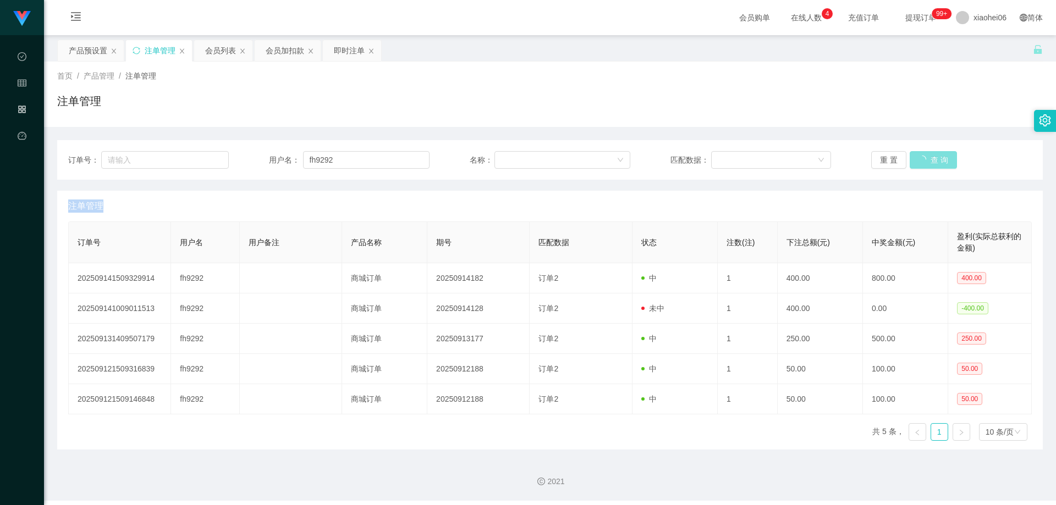
click at [922, 160] on button "查 询" at bounding box center [933, 160] width 47 height 18
click at [925, 160] on button "查 询" at bounding box center [927, 160] width 35 height 18
click at [927, 159] on button "查 询" at bounding box center [927, 160] width 35 height 18
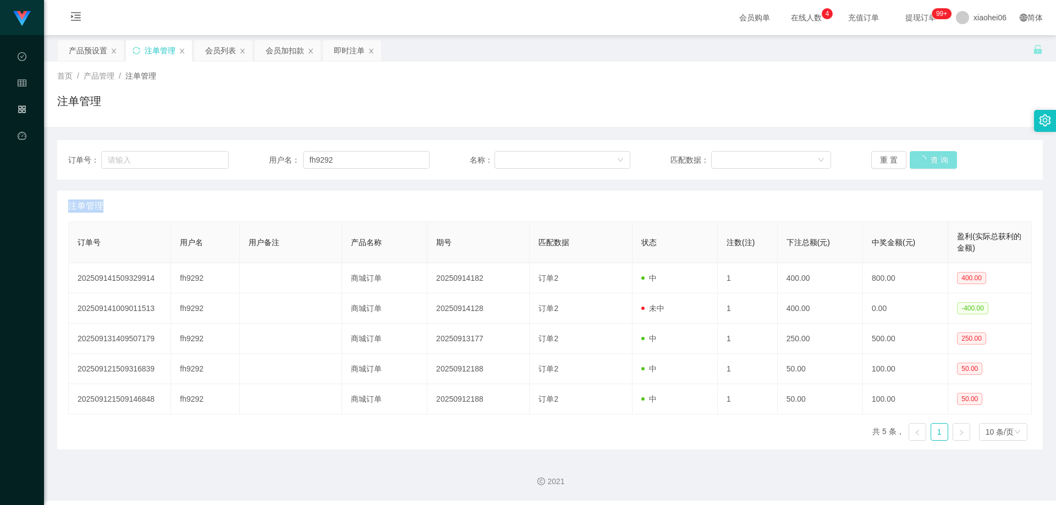
click at [927, 159] on button "查 询" at bounding box center [933, 160] width 47 height 18
click at [927, 159] on button "查 询" at bounding box center [927, 160] width 35 height 18
click at [927, 159] on div "重 置 查 询" at bounding box center [951, 160] width 161 height 18
click at [927, 159] on button "查 询" at bounding box center [927, 160] width 35 height 18
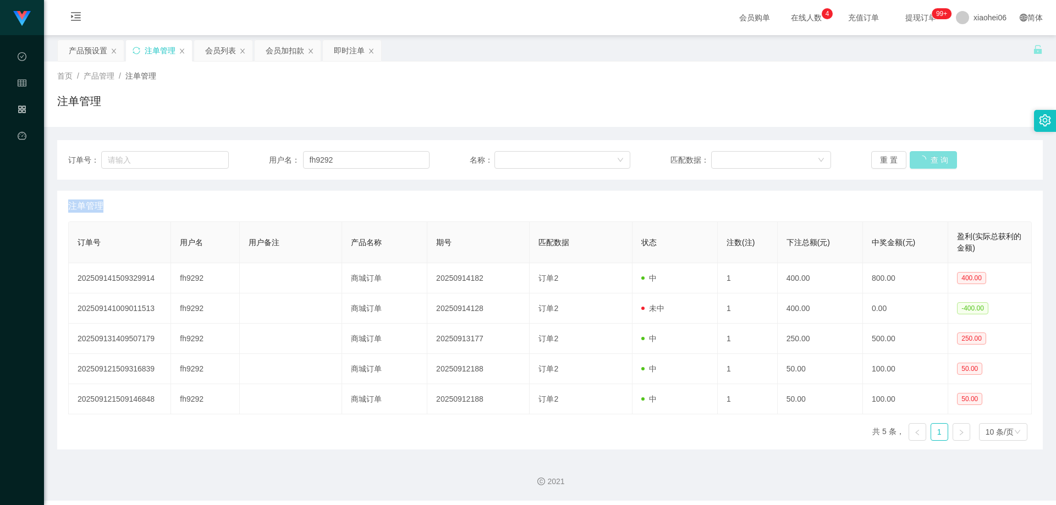
click at [927, 159] on button "查 询" at bounding box center [933, 160] width 47 height 18
click at [927, 159] on button "查 询" at bounding box center [927, 160] width 35 height 18
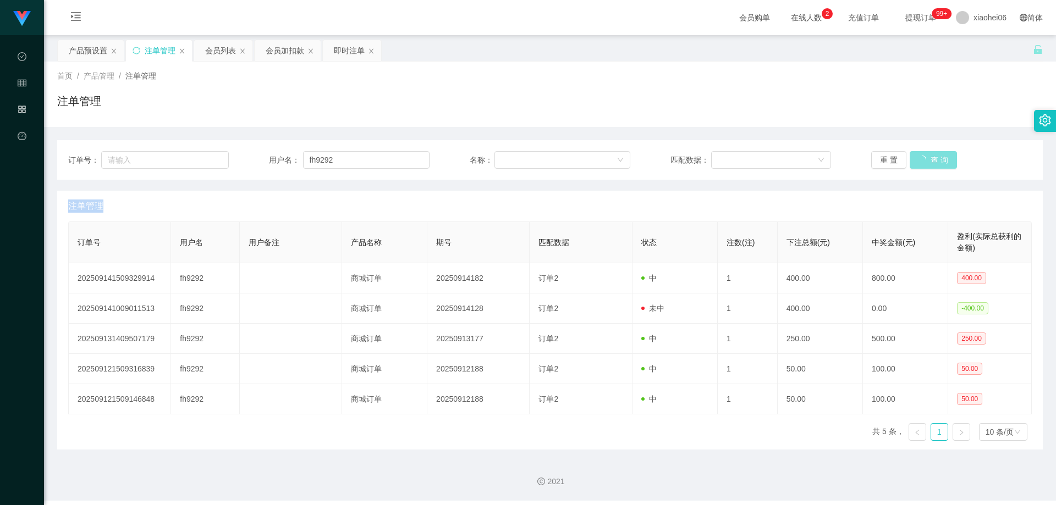
click at [927, 159] on button "查 询" at bounding box center [933, 160] width 47 height 18
click at [927, 159] on div "重 置 查 询" at bounding box center [951, 160] width 161 height 18
click at [927, 159] on button "查 询" at bounding box center [927, 160] width 35 height 18
click at [928, 160] on button "查 询" at bounding box center [927, 160] width 35 height 18
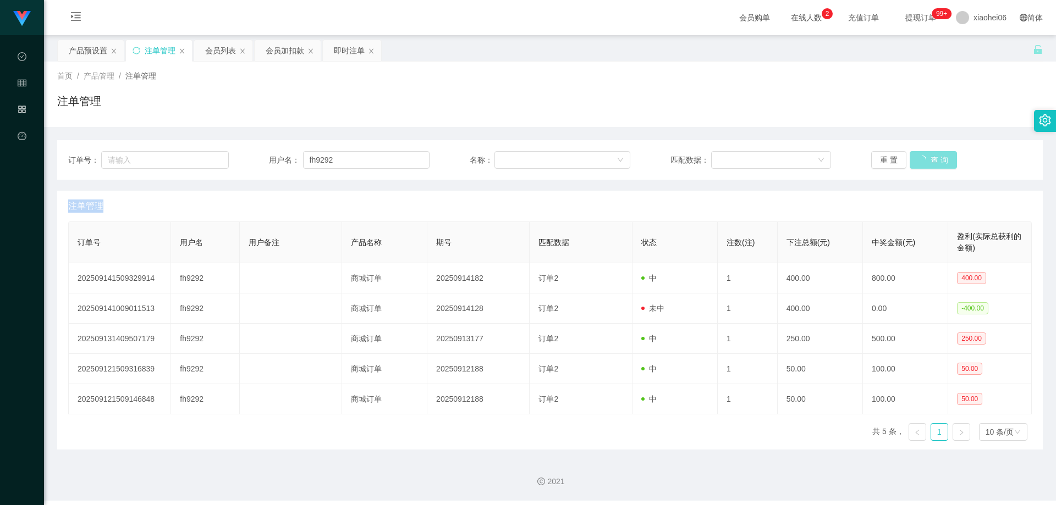
click at [929, 160] on button "查 询" at bounding box center [933, 160] width 47 height 18
click at [929, 160] on div "重 置 查 询" at bounding box center [951, 160] width 161 height 18
click at [949, 107] on div "注单管理" at bounding box center [550, 105] width 986 height 25
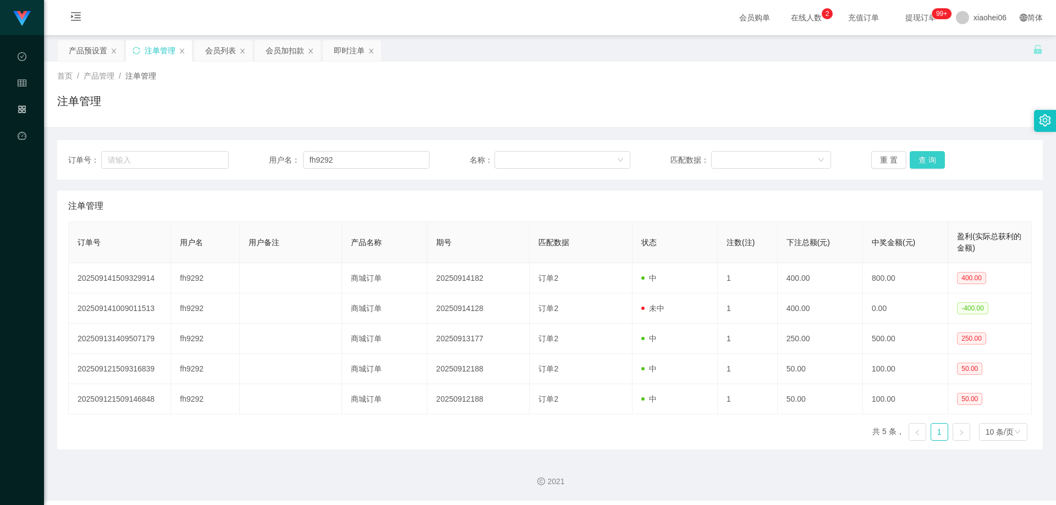
click at [921, 156] on button "查 询" at bounding box center [927, 160] width 35 height 18
click at [68, 50] on div "产品预设置" at bounding box center [91, 50] width 66 height 21
click at [95, 54] on div "产品预设置" at bounding box center [88, 50] width 39 height 21
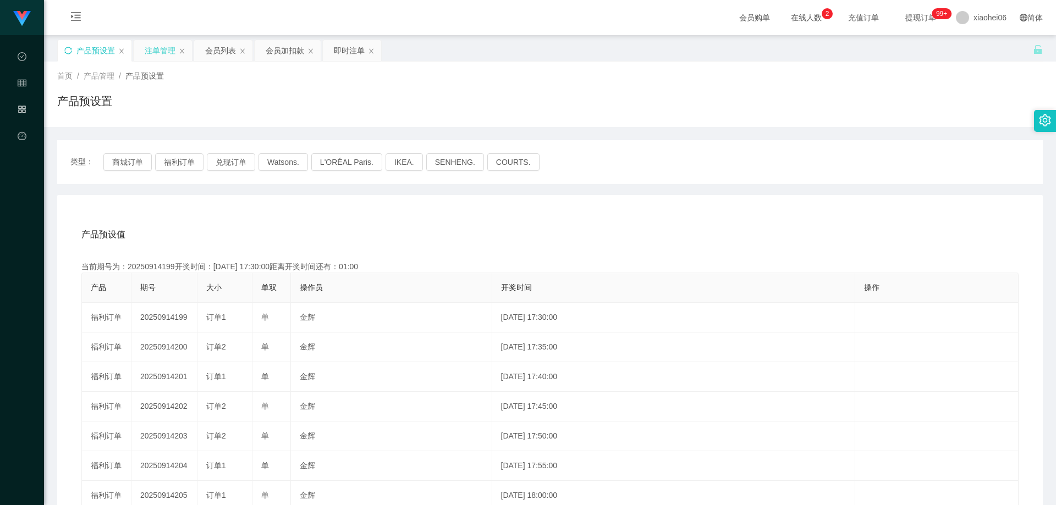
click at [158, 55] on div "注单管理" at bounding box center [160, 50] width 31 height 21
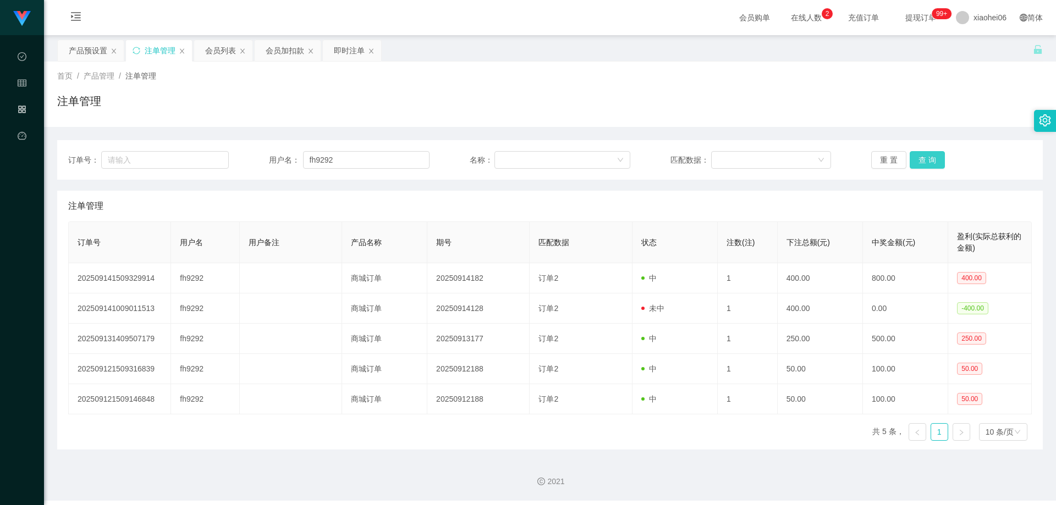
click at [921, 158] on button "查 询" at bounding box center [927, 160] width 35 height 18
click at [924, 157] on button "查 询" at bounding box center [927, 160] width 35 height 18
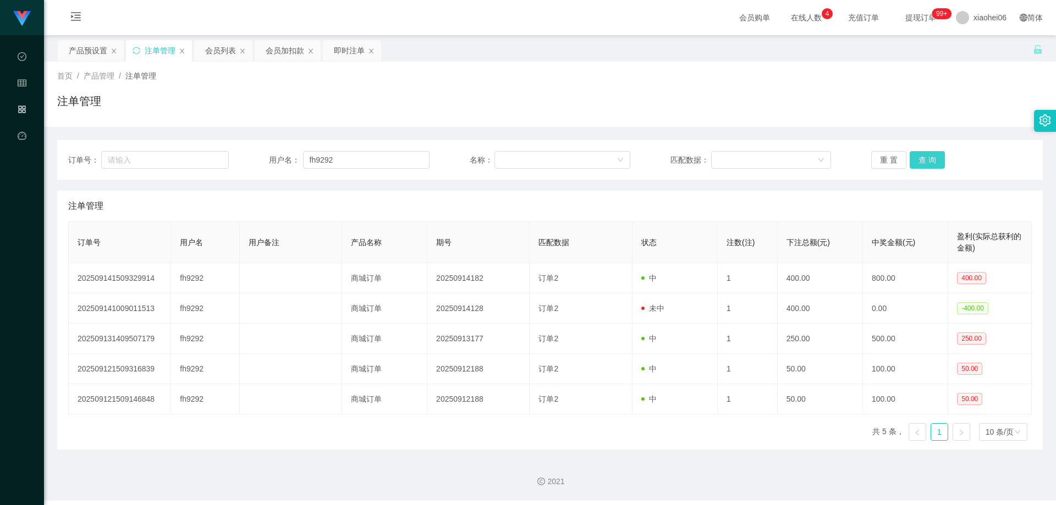
click at [924, 157] on button "查 询" at bounding box center [927, 160] width 35 height 18
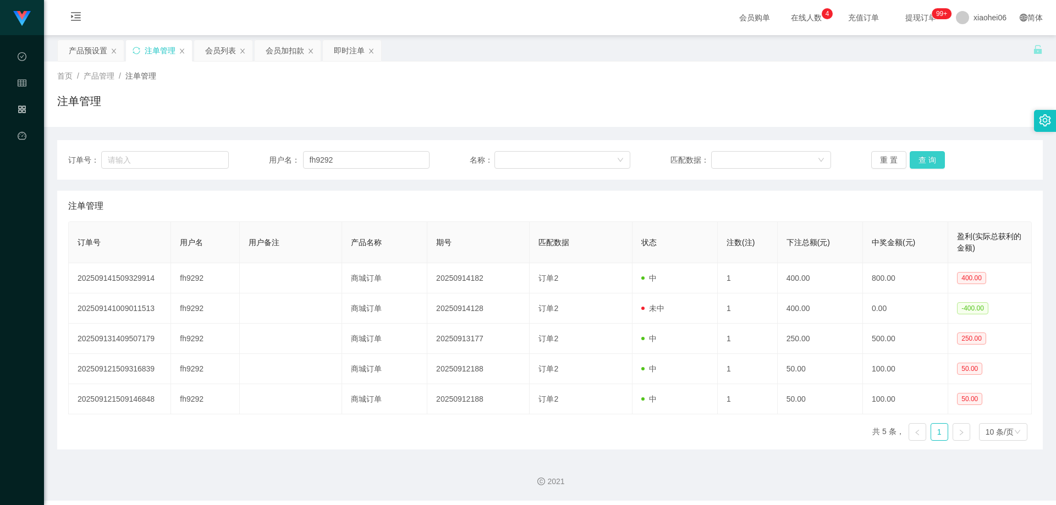
click at [924, 157] on button "查 询" at bounding box center [927, 160] width 35 height 18
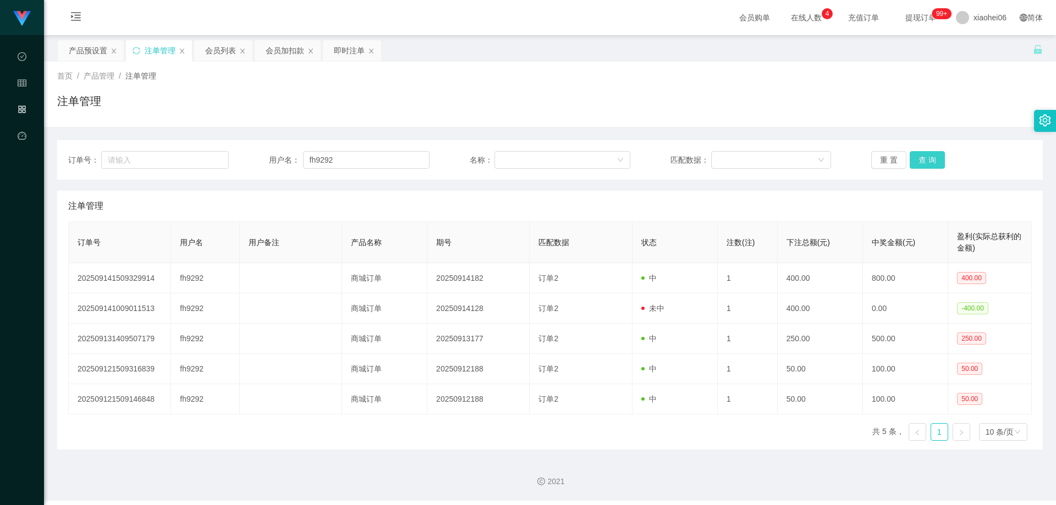
click at [924, 157] on button "查 询" at bounding box center [927, 160] width 35 height 18
click at [924, 155] on button "查 询" at bounding box center [927, 160] width 35 height 18
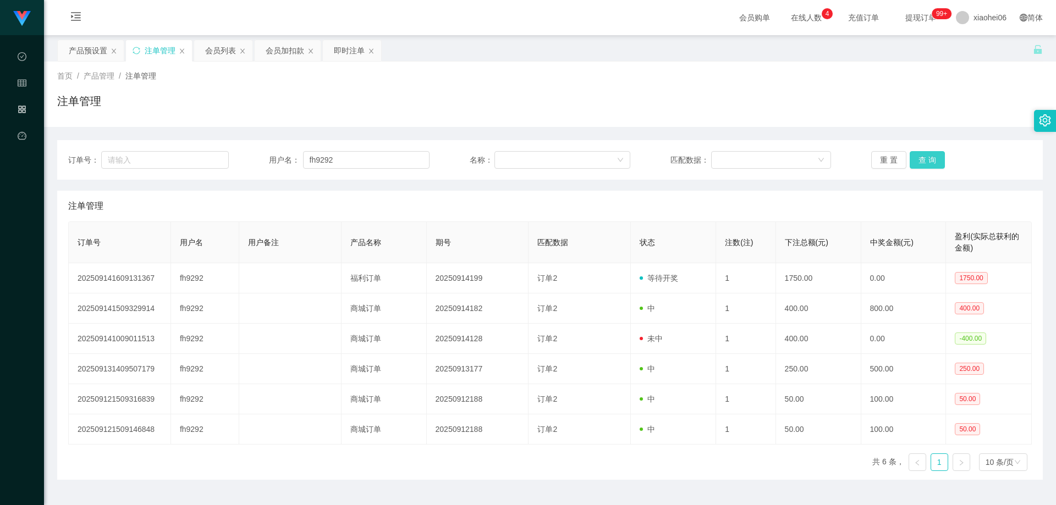
click at [924, 155] on button "查 询" at bounding box center [927, 160] width 35 height 18
click at [91, 51] on div "产品预设置" at bounding box center [88, 50] width 39 height 21
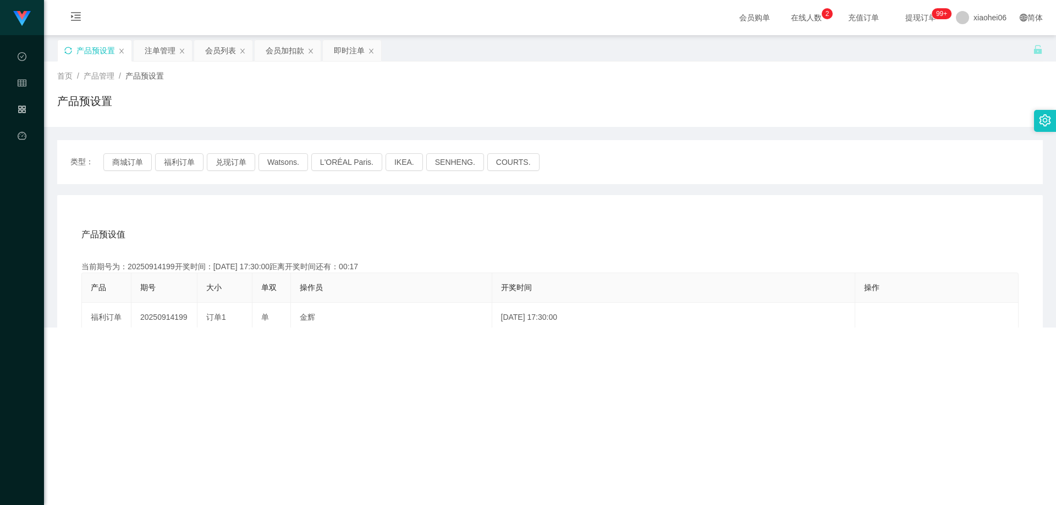
click at [519, 116] on div "产品预设置" at bounding box center [550, 105] width 986 height 25
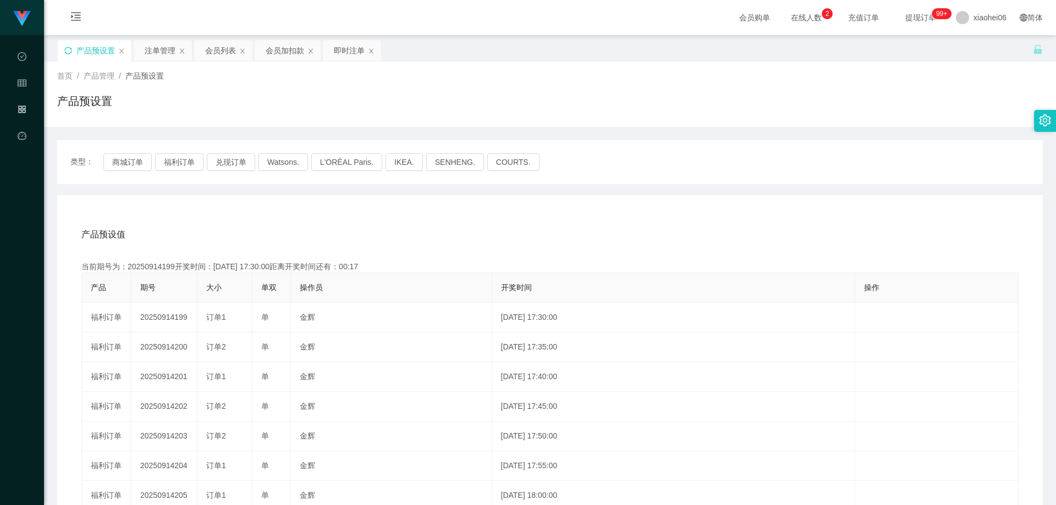
click at [392, 114] on div "产品预设置" at bounding box center [550, 105] width 986 height 25
click at [442, 235] on div "产品预设值 添加期号" at bounding box center [549, 234] width 937 height 31
click at [152, 51] on div "注单管理" at bounding box center [160, 50] width 31 height 21
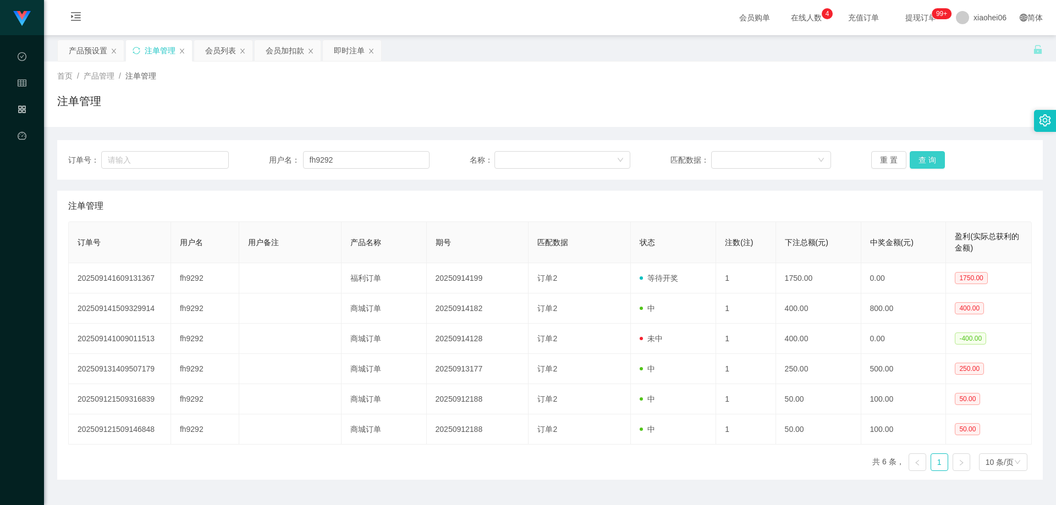
click at [919, 157] on button "查 询" at bounding box center [927, 160] width 35 height 18
drag, startPoint x: 794, startPoint y: 199, endPoint x: 784, endPoint y: 199, distance: 9.4
click at [793, 199] on div "注单管理" at bounding box center [550, 206] width 964 height 31
click at [408, 245] on th "产品名称" at bounding box center [382, 242] width 85 height 41
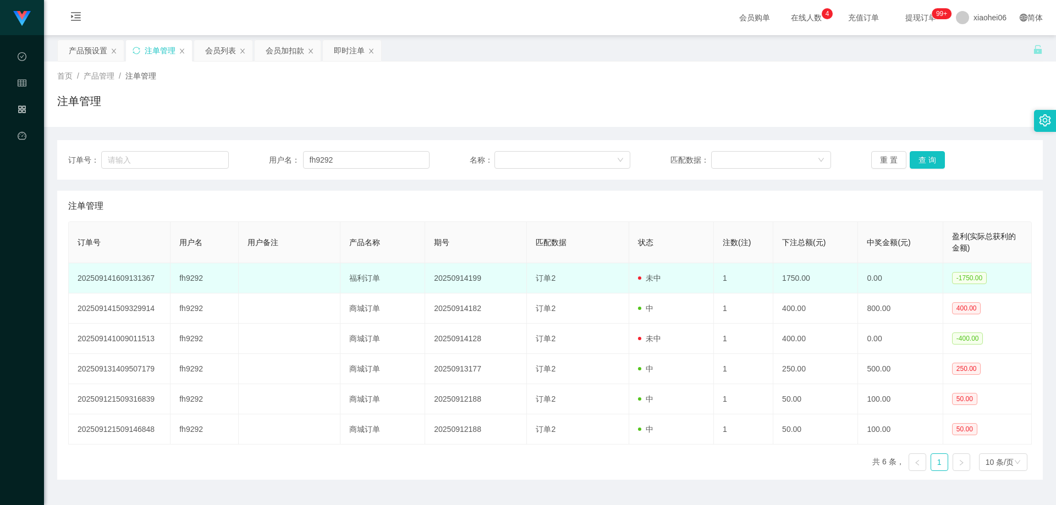
click at [190, 281] on td "fh9292" at bounding box center [205, 278] width 68 height 30
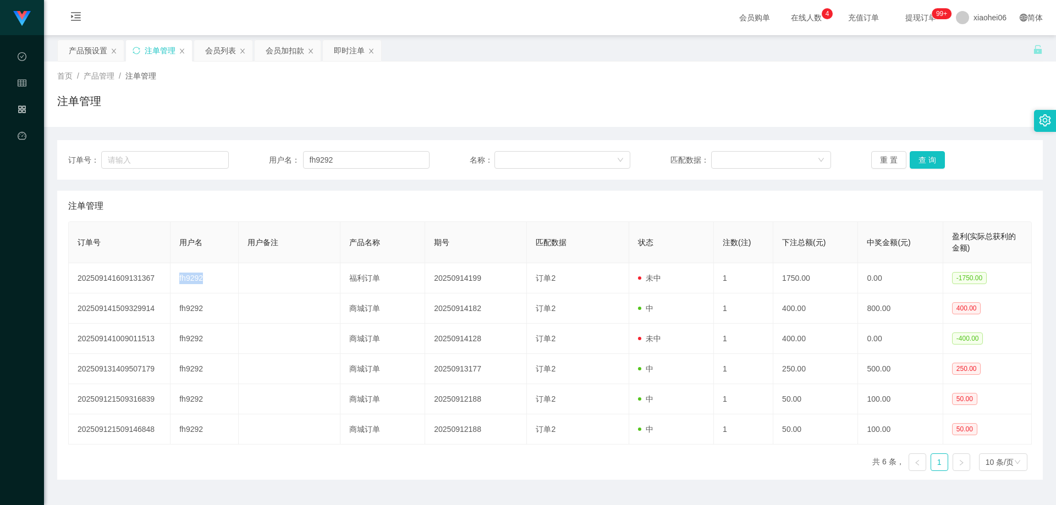
copy td "fh9292"
drag, startPoint x: 499, startPoint y: 224, endPoint x: 640, endPoint y: 195, distance: 143.4
click at [501, 224] on th "期号" at bounding box center [476, 242] width 102 height 41
click at [707, 182] on div "订单号： 用户名： fh9292 名称： 匹配数据： 重 置 查 询 注单管理 订单号 用户名 用户备注 产品名称 期号 匹配数据 状态 注数(注) 下注总额…" at bounding box center [550, 310] width 986 height 340
click at [691, 180] on div "订单号： 用户名： fh9292 名称： 匹配数据： 重 置 查 询 注单管理 订单号 用户名 用户备注 产品名称 期号 匹配数据 状态 注数(注) 下注总额…" at bounding box center [550, 310] width 986 height 340
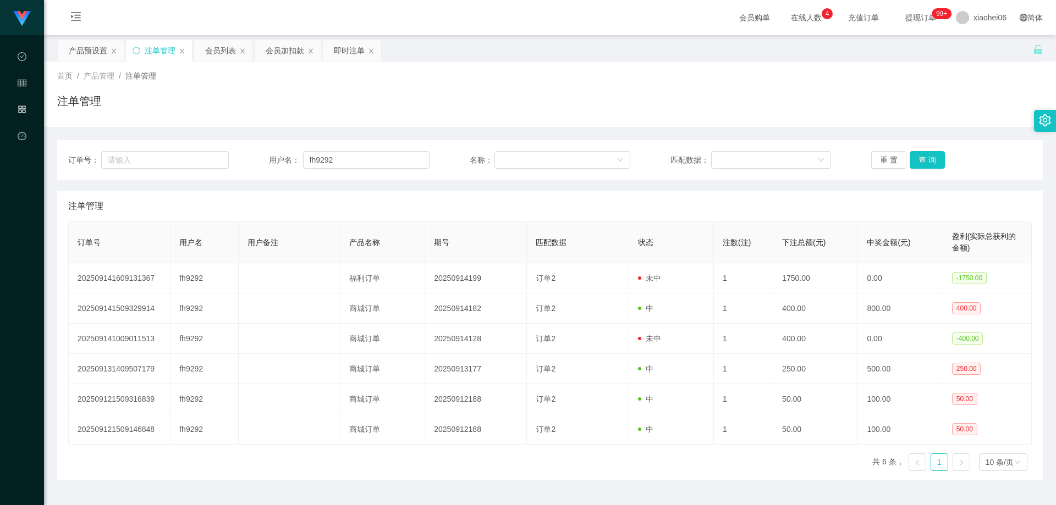
click at [693, 94] on div "注单管理" at bounding box center [550, 105] width 986 height 25
click at [925, 164] on button "查 询" at bounding box center [927, 160] width 35 height 18
click at [840, 201] on div "注单管理" at bounding box center [550, 206] width 964 height 31
click at [850, 109] on div "注单管理" at bounding box center [550, 105] width 986 height 25
click at [420, 210] on div "注单管理" at bounding box center [550, 206] width 964 height 31
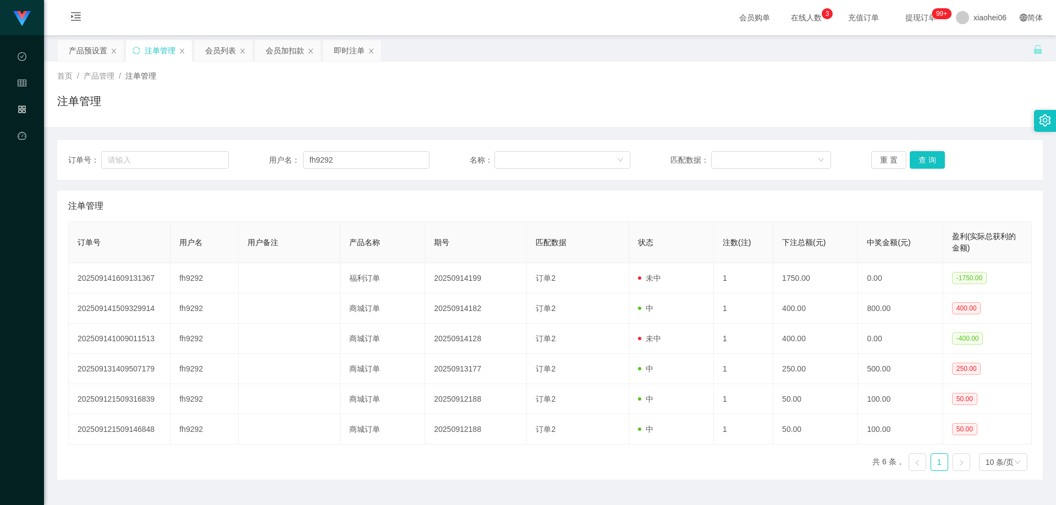
drag, startPoint x: 431, startPoint y: 73, endPoint x: 424, endPoint y: 73, distance: 7.2
click at [431, 73] on div "首页 / 产品管理 / 注单管理 /" at bounding box center [550, 76] width 986 height 12
click at [489, 136] on div "订单号： 用户名： fh9292 名称： 匹配数据： 重 置 查 询 注单管理 订单号 用户名 用户备注 产品名称 期号 匹配数据 状态 注数(注) 下注总额…" at bounding box center [550, 303] width 986 height 353
drag, startPoint x: 551, startPoint y: 98, endPoint x: 543, endPoint y: 130, distance: 33.0
click at [552, 98] on div "注单管理" at bounding box center [550, 105] width 986 height 25
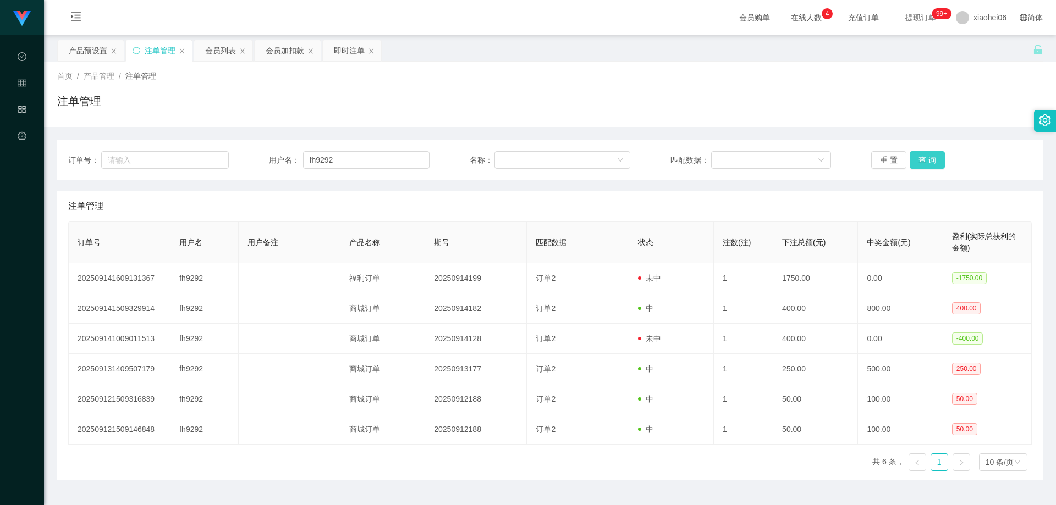
click at [928, 158] on button "查 询" at bounding box center [927, 160] width 35 height 18
click at [916, 98] on div "注单管理" at bounding box center [550, 105] width 986 height 25
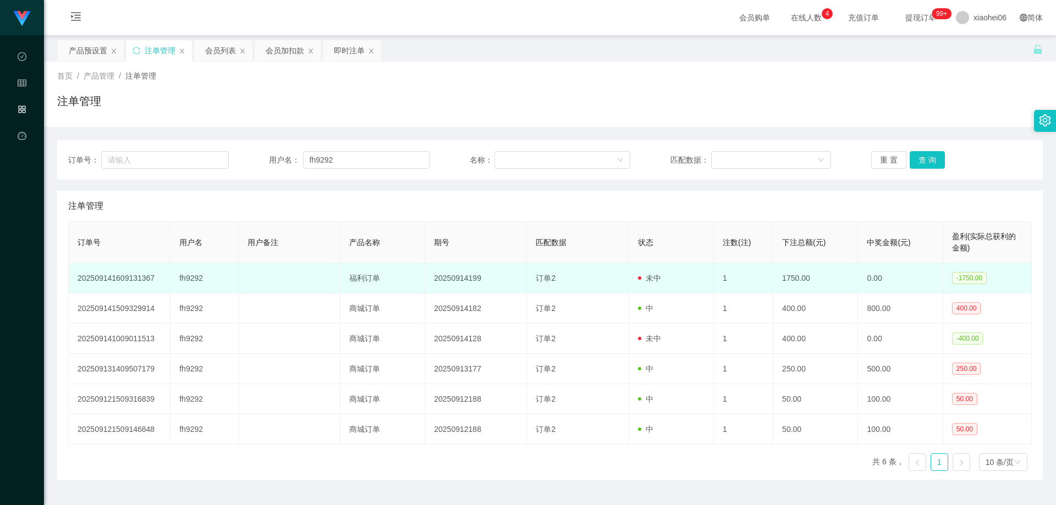
click at [197, 277] on td "fh9292" at bounding box center [205, 278] width 68 height 30
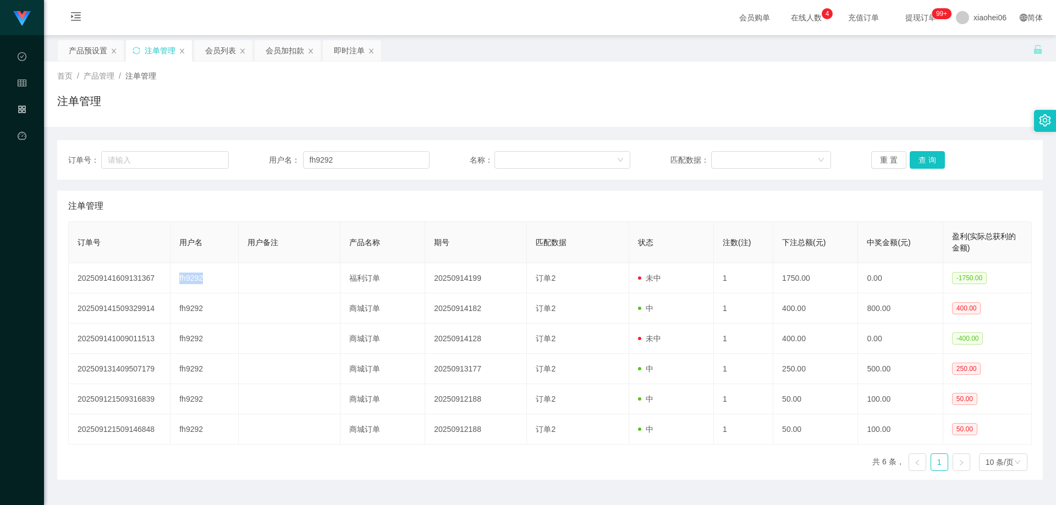
copy td "fh9292"
